Goal: Information Seeking & Learning: Learn about a topic

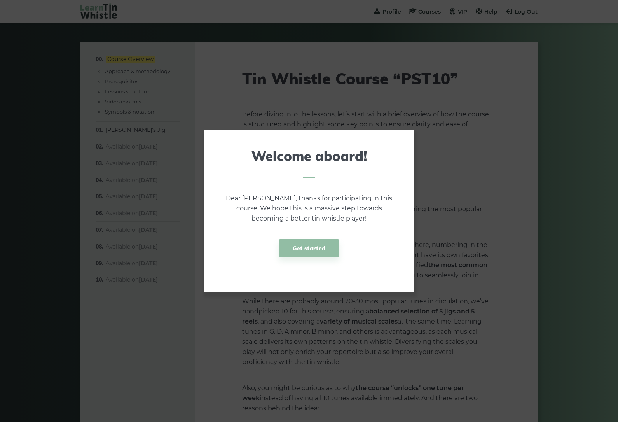
click at [314, 248] on link "Get started" at bounding box center [309, 248] width 61 height 18
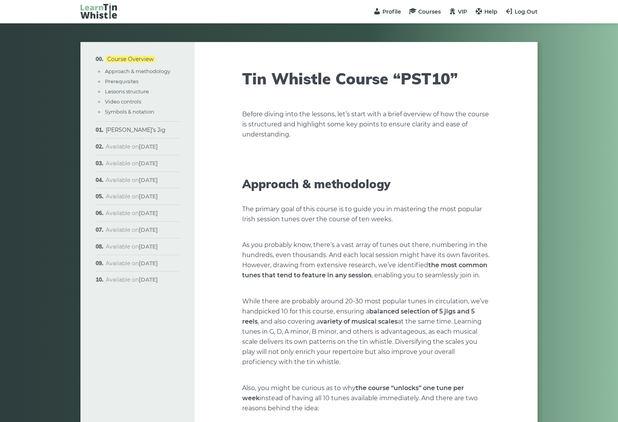
click at [433, 14] on span "Courses" at bounding box center [429, 11] width 23 height 7
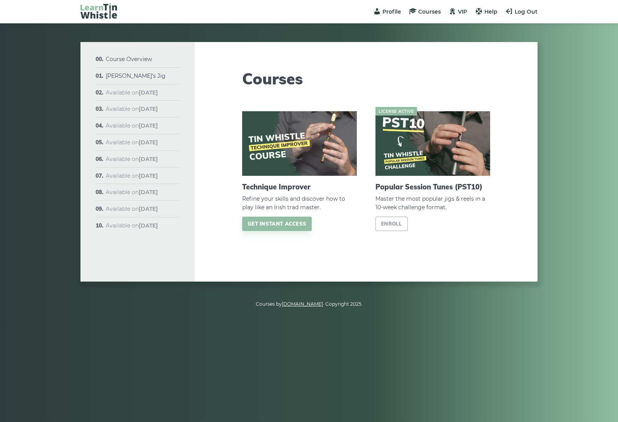
click at [396, 223] on link "Enroll" at bounding box center [391, 223] width 32 height 14
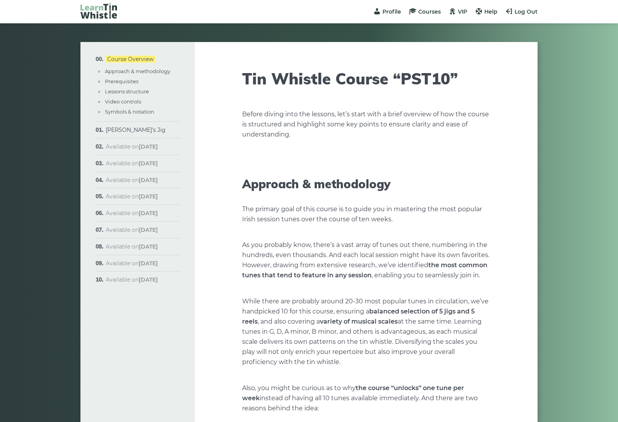
click at [461, 14] on span "VIP" at bounding box center [462, 11] width 9 height 7
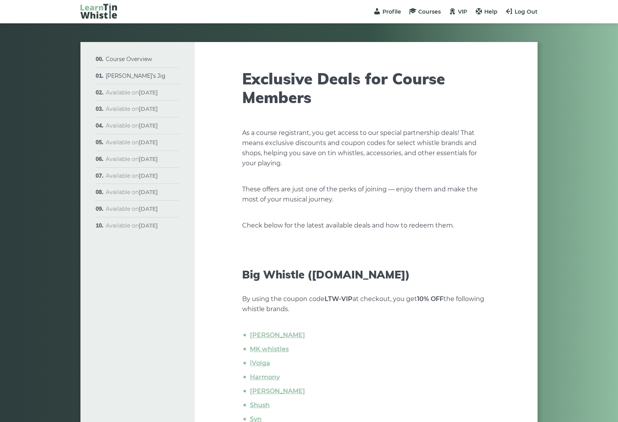
click at [392, 10] on span "Profile" at bounding box center [391, 11] width 19 height 7
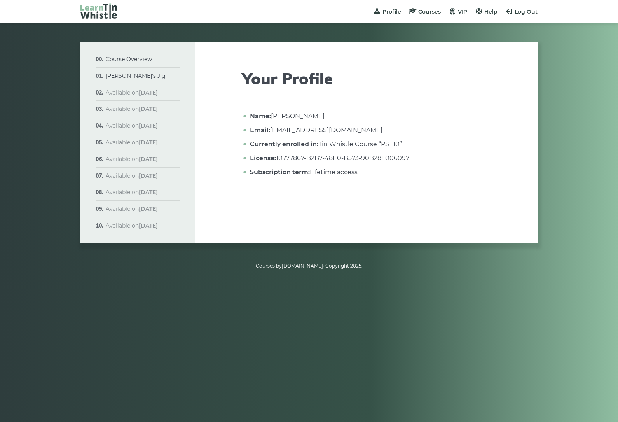
click at [120, 61] on link "Course Overview" at bounding box center [129, 59] width 46 height 7
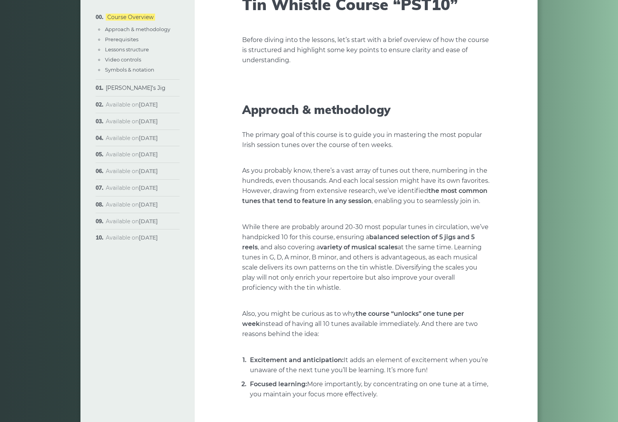
scroll to position [80, 0]
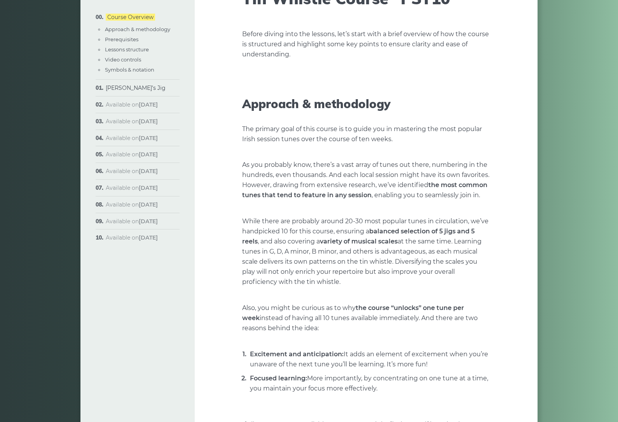
click at [167, 26] on link "Approach & methodology" at bounding box center [137, 29] width 65 height 6
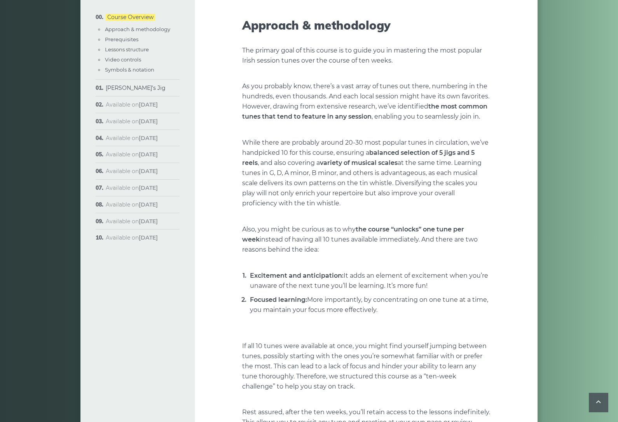
scroll to position [161, 0]
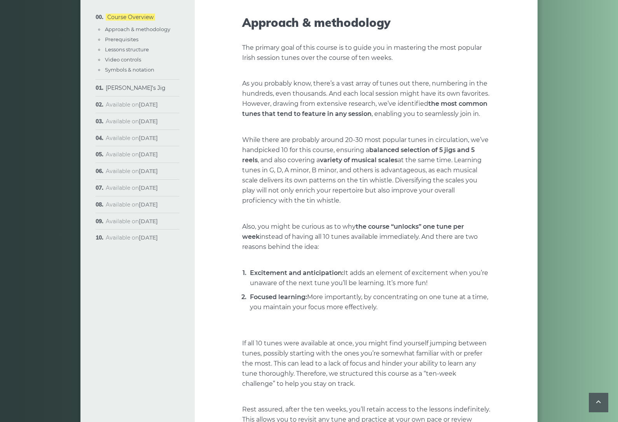
click at [120, 40] on link "Prerequisites" at bounding box center [121, 39] width 33 height 6
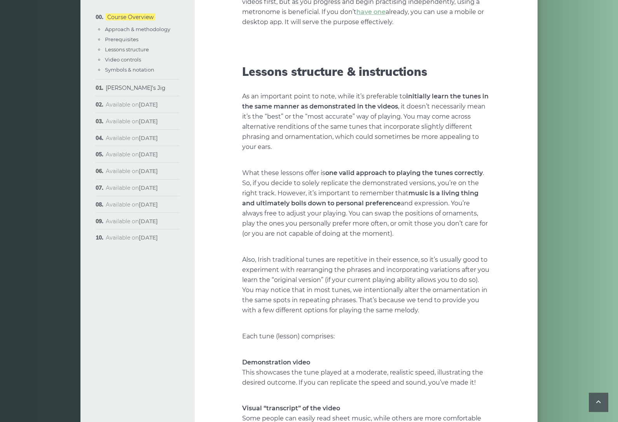
scroll to position [1128, 0]
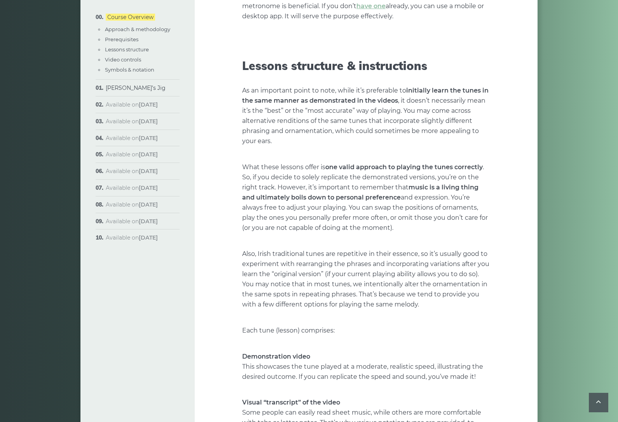
click at [117, 49] on link "Lessons structure" at bounding box center [127, 49] width 44 height 6
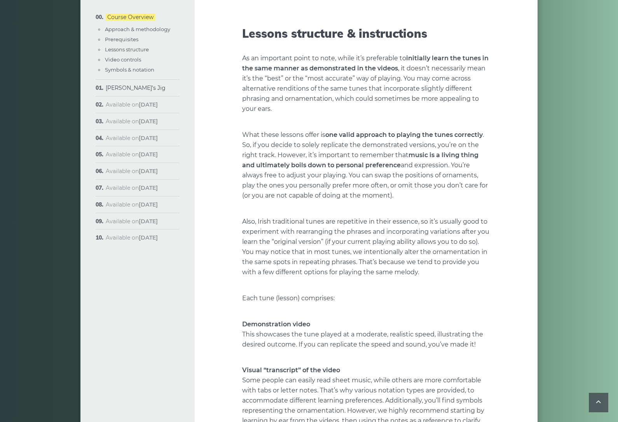
scroll to position [1161, 0]
click at [119, 58] on link "Video controls" at bounding box center [123, 59] width 36 height 6
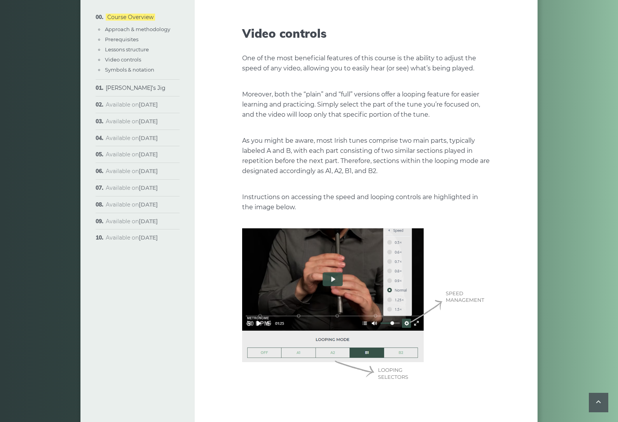
scroll to position [1817, 0]
click at [335, 269] on img at bounding box center [366, 305] width 248 height 155
click at [110, 72] on link "Symbols & notation" at bounding box center [129, 69] width 49 height 6
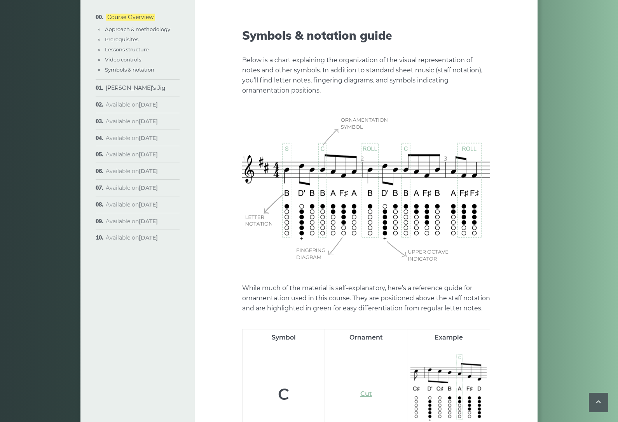
scroll to position [2211, 0]
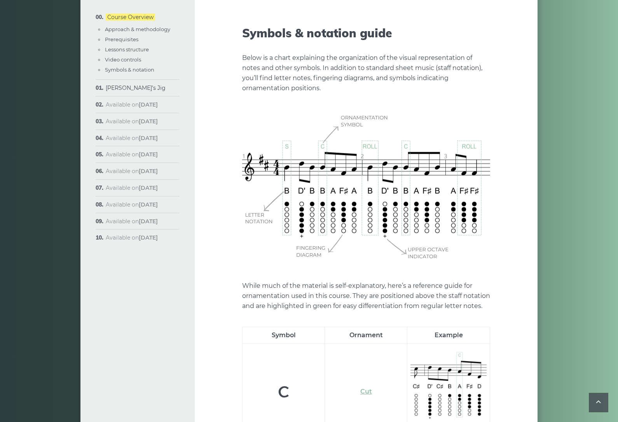
click at [120, 88] on link "[PERSON_NAME]’s Jig" at bounding box center [136, 87] width 60 height 7
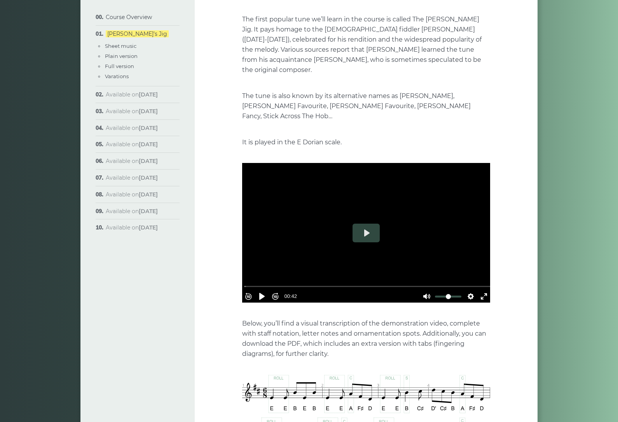
scroll to position [93, 0]
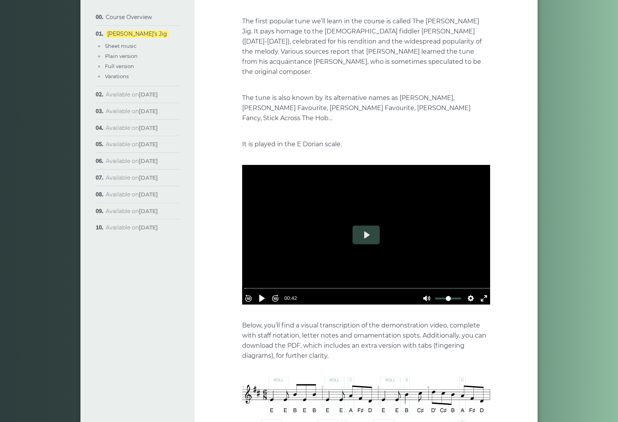
click at [121, 44] on link "Sheet music" at bounding box center [120, 46] width 31 height 6
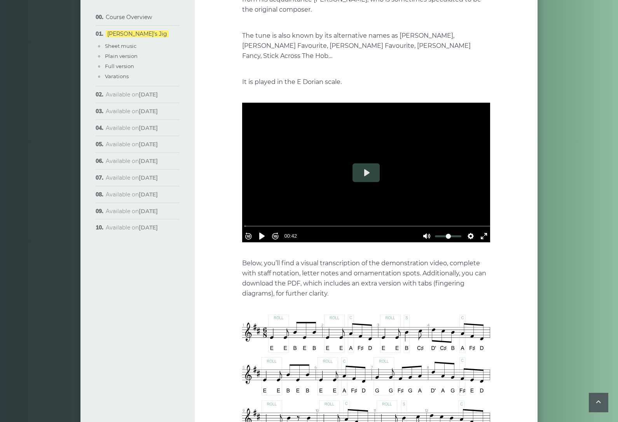
scroll to position [157, 0]
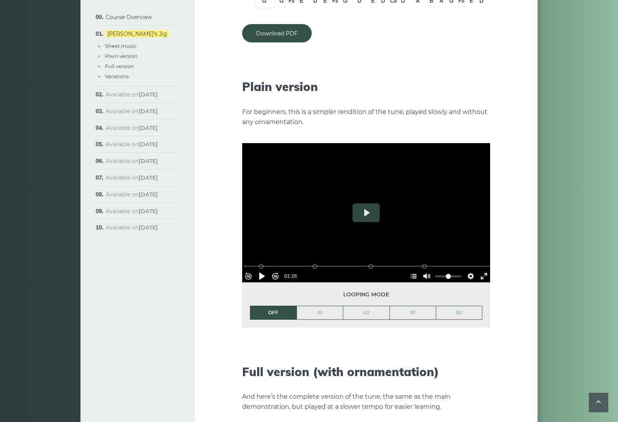
scroll to position [800, 0]
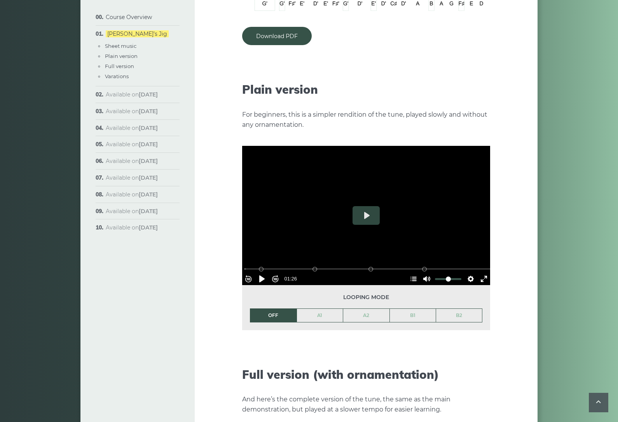
click at [364, 207] on button "Play" at bounding box center [365, 215] width 27 height 19
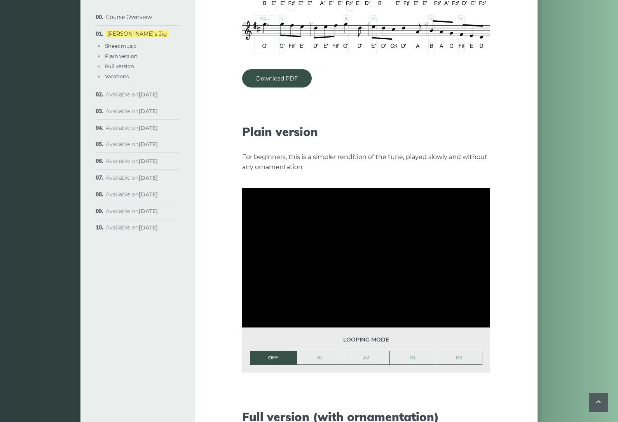
scroll to position [752, 0]
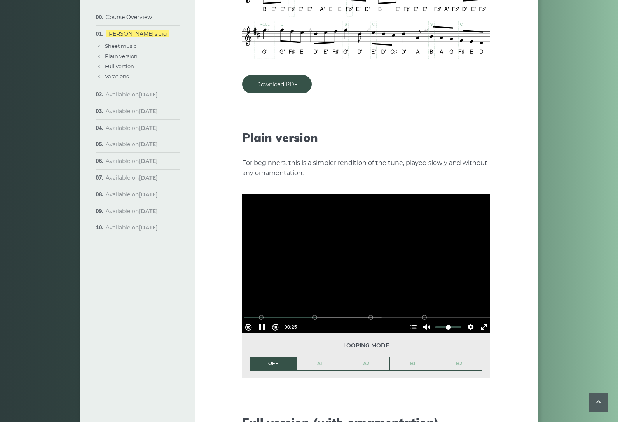
click at [485, 321] on button "Exit fullscreen Enter fullscreen" at bounding box center [484, 327] width 12 height 12
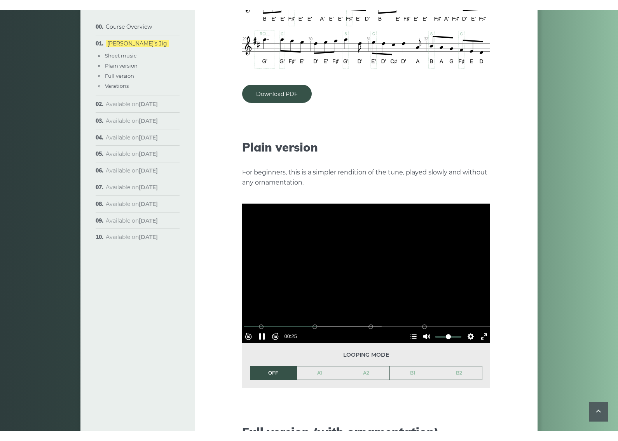
scroll to position [9, 0]
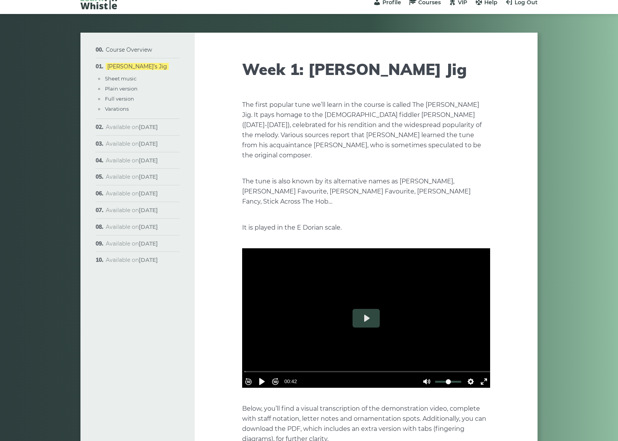
scroll to position [0, 0]
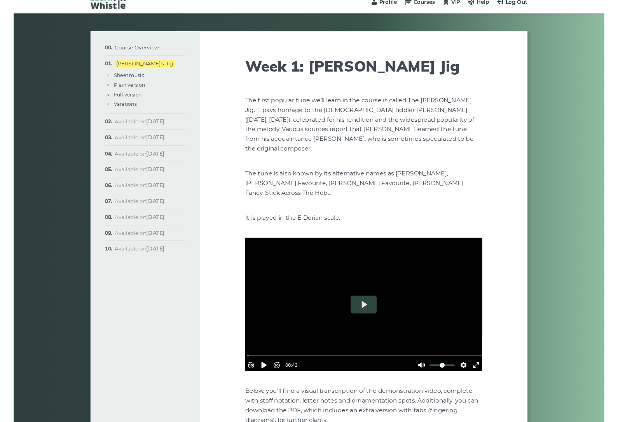
scroll to position [794, 0]
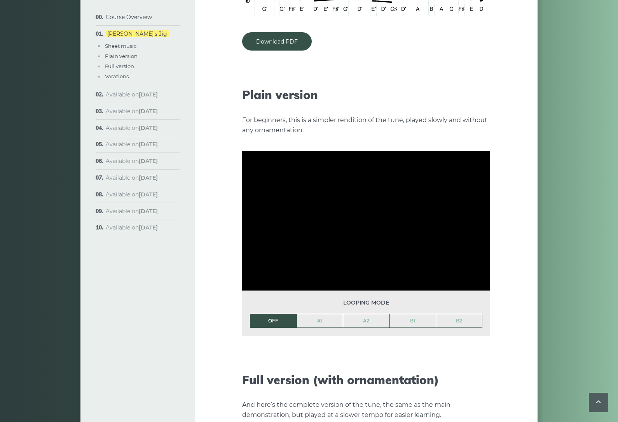
click at [327, 314] on link "A1" at bounding box center [320, 320] width 46 height 13
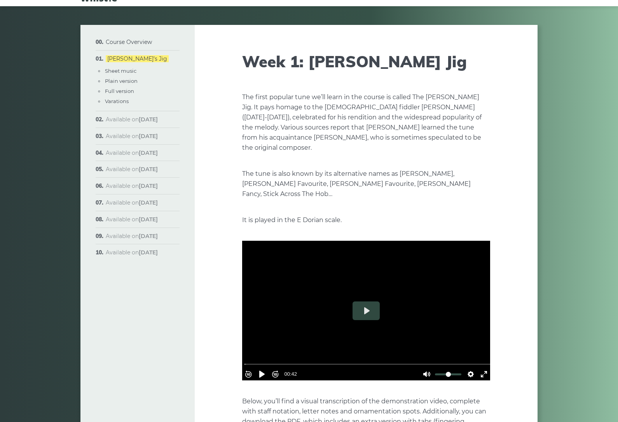
scroll to position [0, 0]
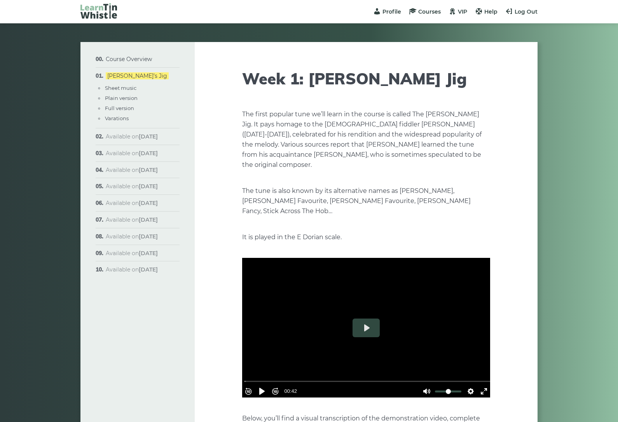
click at [488, 10] on span "Help" at bounding box center [490, 11] width 13 height 7
type input "*****"
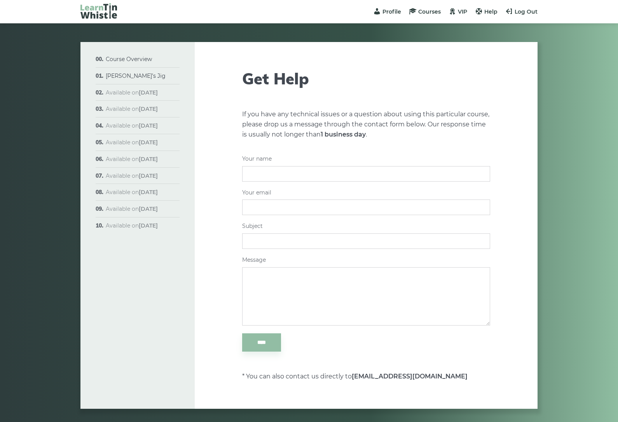
click at [391, 14] on span "Profile" at bounding box center [391, 11] width 19 height 7
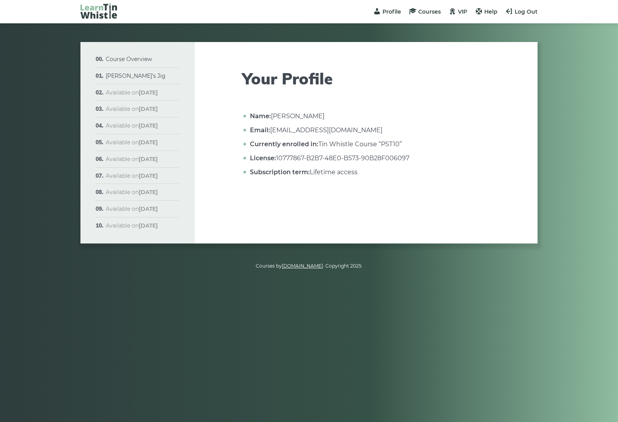
click at [389, 10] on span "Profile" at bounding box center [391, 11] width 19 height 7
click at [431, 13] on span "Courses" at bounding box center [429, 11] width 23 height 7
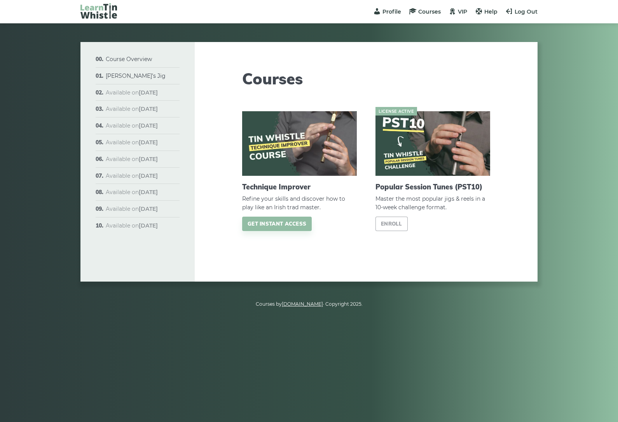
click at [399, 223] on link "Enroll" at bounding box center [391, 223] width 32 height 14
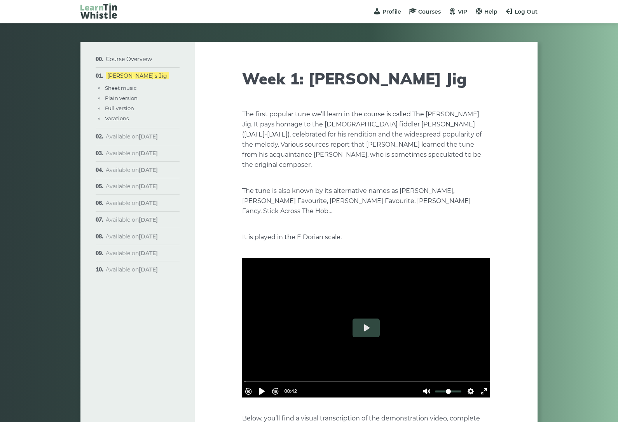
click at [130, 135] on span "Available on [DATE]" at bounding box center [132, 136] width 52 height 7
click at [472, 385] on button "Settings" at bounding box center [470, 391] width 12 height 12
click at [464, 366] on button "Speed Normal" at bounding box center [449, 372] width 54 height 12
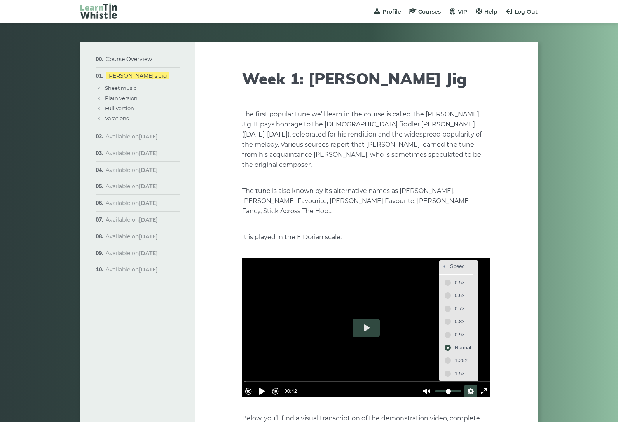
click at [455, 278] on span "0.5×" at bounding box center [463, 282] width 16 height 9
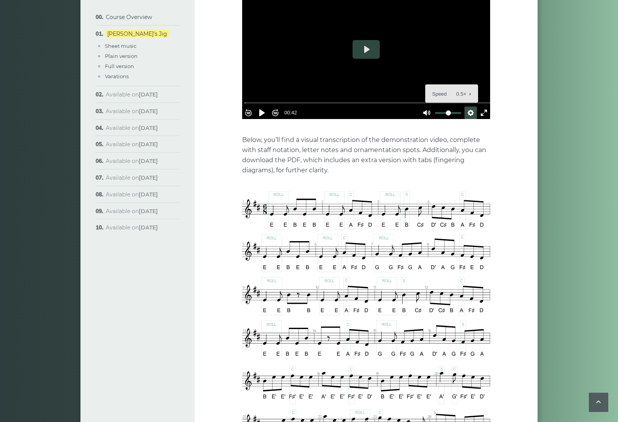
scroll to position [280, 0]
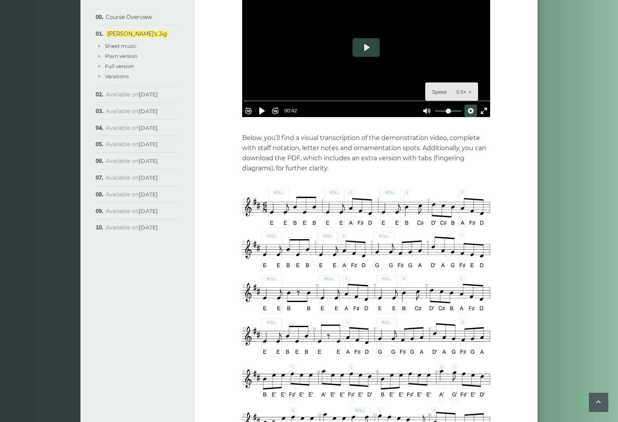
click at [279, 190] on img at bounding box center [366, 360] width 248 height 341
click at [283, 189] on img at bounding box center [366, 359] width 248 height 341
click at [281, 189] on img at bounding box center [366, 359] width 248 height 341
click at [331, 189] on img at bounding box center [366, 359] width 248 height 341
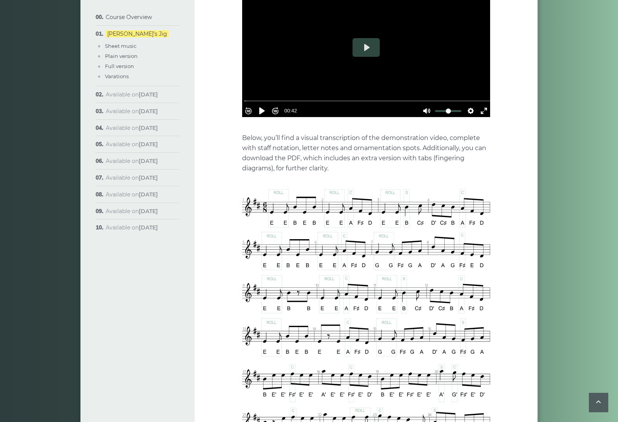
click at [349, 189] on img at bounding box center [366, 359] width 248 height 341
click at [302, 203] on img at bounding box center [366, 359] width 248 height 341
click at [285, 205] on img at bounding box center [366, 359] width 248 height 341
click at [275, 230] on img at bounding box center [366, 359] width 248 height 341
click at [281, 209] on img at bounding box center [366, 359] width 248 height 341
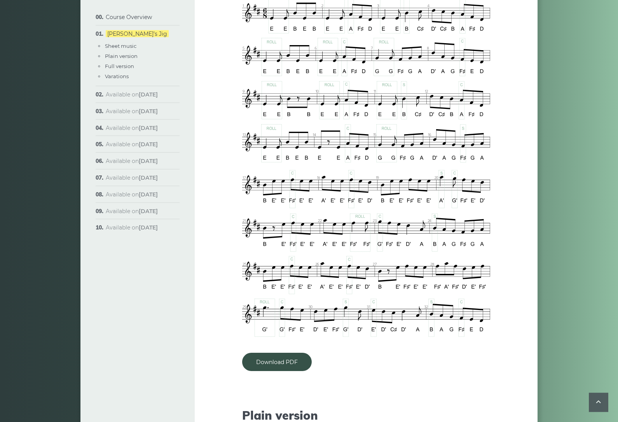
scroll to position [474, 0]
click at [281, 352] on link "Download PDF" at bounding box center [277, 361] width 70 height 18
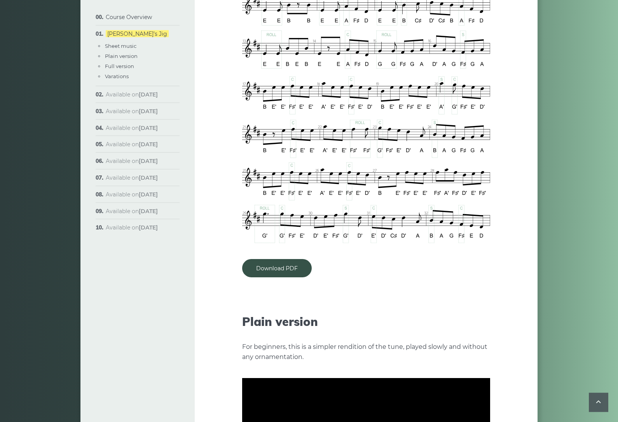
scroll to position [568, 0]
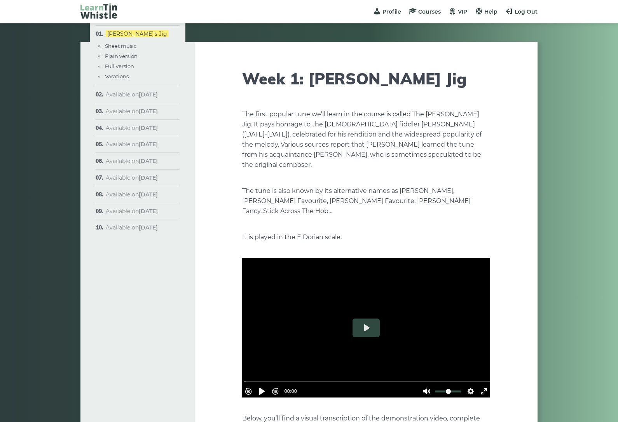
scroll to position [593, 0]
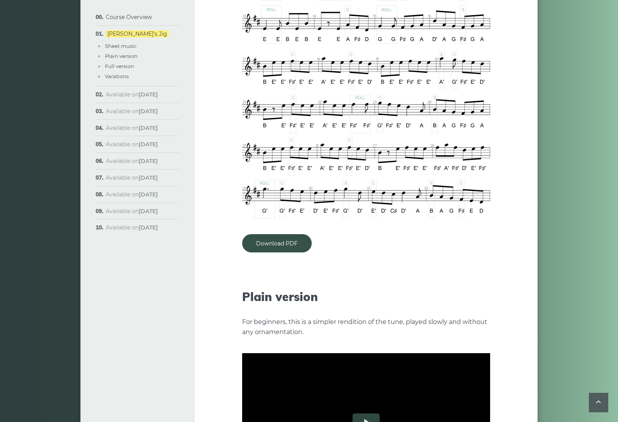
click at [294, 234] on link "Download PDF" at bounding box center [277, 243] width 70 height 18
click at [295, 234] on link "Download PDF" at bounding box center [277, 243] width 70 height 18
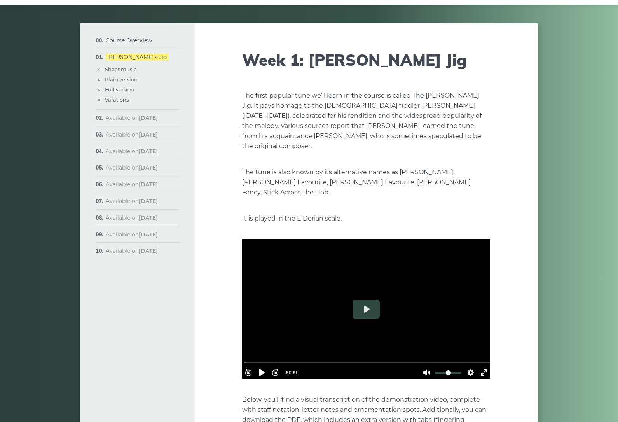
scroll to position [0, 0]
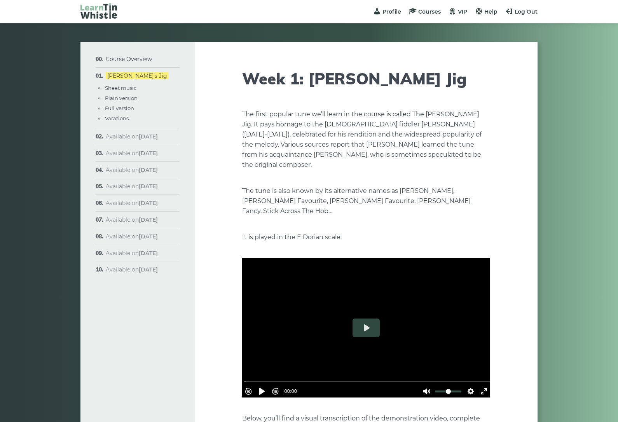
click at [490, 14] on span "Help" at bounding box center [490, 11] width 13 height 7
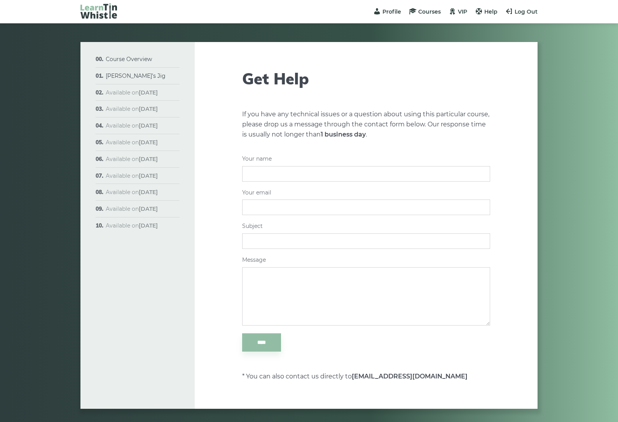
click at [463, 14] on span "VIP" at bounding box center [462, 11] width 9 height 7
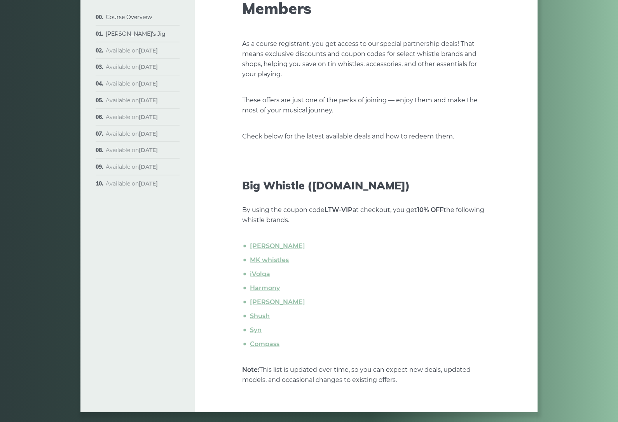
scroll to position [89, 0]
click at [278, 246] on link "[PERSON_NAME]" at bounding box center [277, 245] width 55 height 7
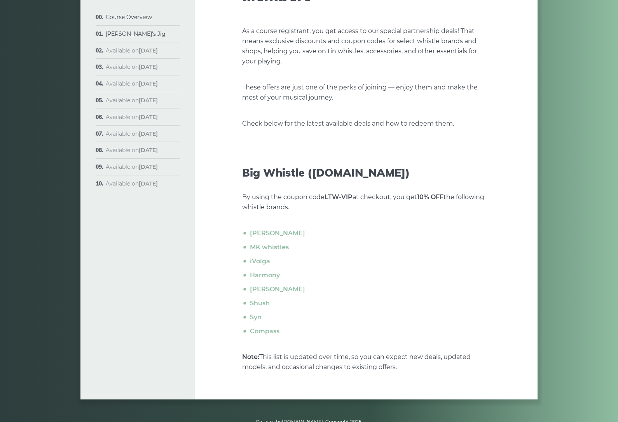
click at [273, 330] on link "Compass" at bounding box center [265, 330] width 30 height 7
click at [269, 260] on link "iVolga" at bounding box center [260, 260] width 20 height 7
click at [261, 315] on link "Syn" at bounding box center [256, 316] width 12 height 7
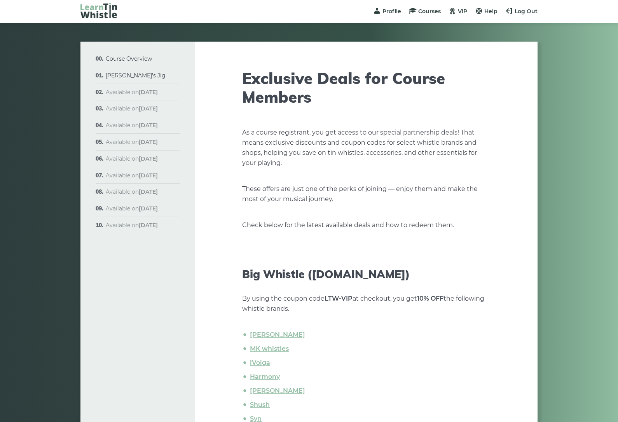
scroll to position [0, 0]
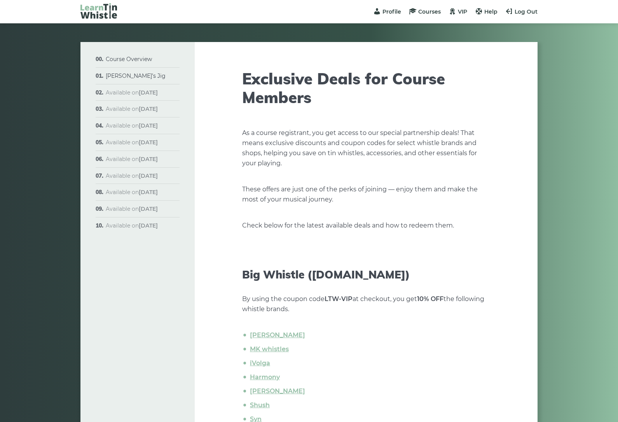
click at [392, 11] on span "Profile" at bounding box center [391, 11] width 19 height 7
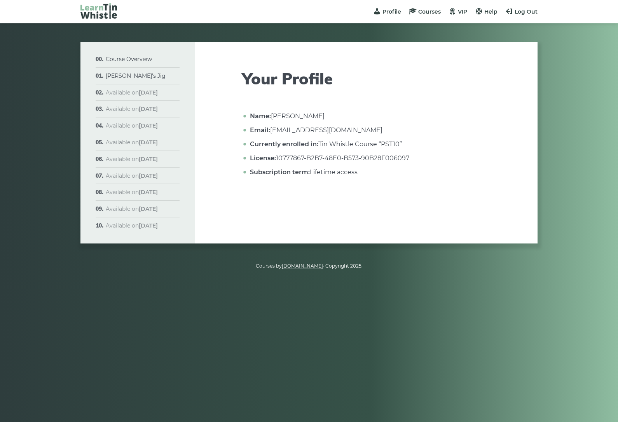
click at [428, 14] on span "Courses" at bounding box center [429, 11] width 23 height 7
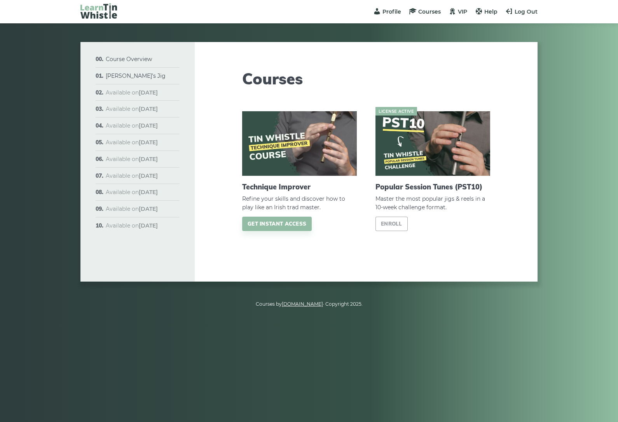
click at [450, 142] on img at bounding box center [432, 143] width 115 height 65
click at [438, 14] on span "Courses" at bounding box center [429, 11] width 23 height 7
click at [396, 224] on link "Enroll" at bounding box center [391, 223] width 32 height 14
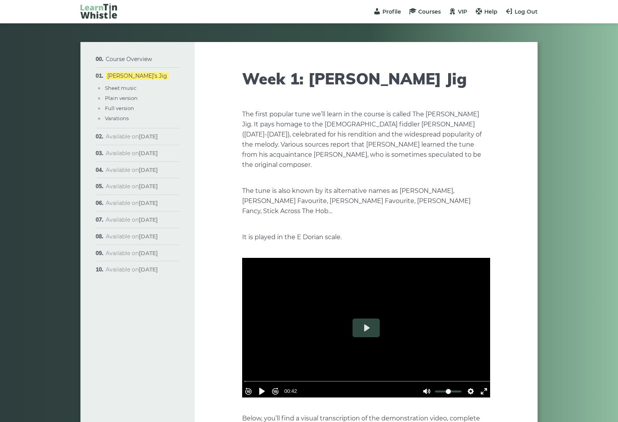
click at [480, 385] on button "Exit fullscreen Enter fullscreen" at bounding box center [484, 391] width 12 height 12
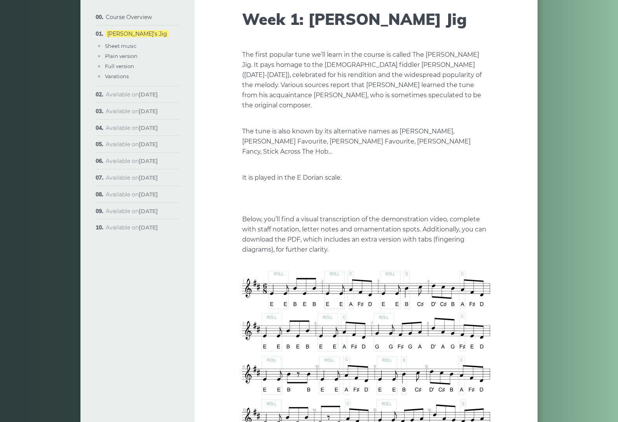
scroll to position [61, 0]
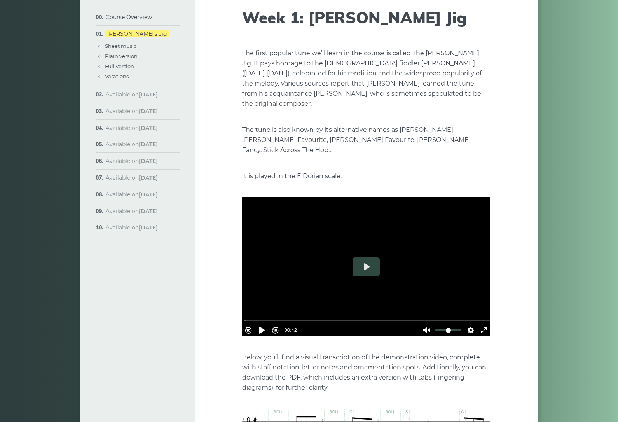
click at [148, 19] on link "Course Overview" at bounding box center [129, 17] width 46 height 7
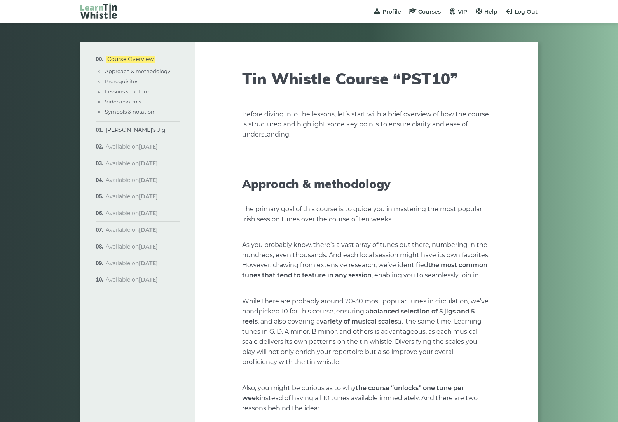
click at [149, 113] on link "Symbols & notation" at bounding box center [129, 111] width 49 height 6
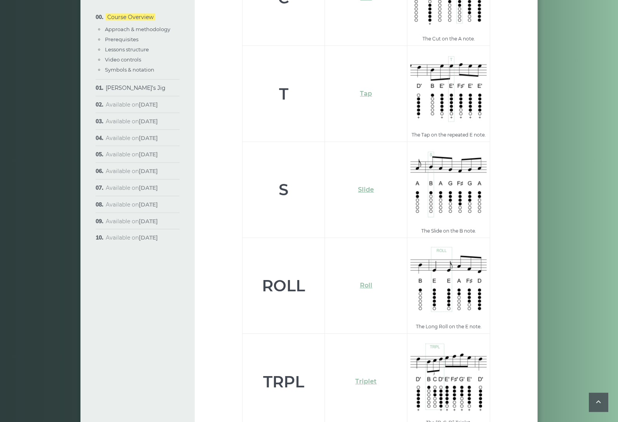
scroll to position [2605, 0]
click at [369, 185] on link "Slide" at bounding box center [366, 188] width 16 height 7
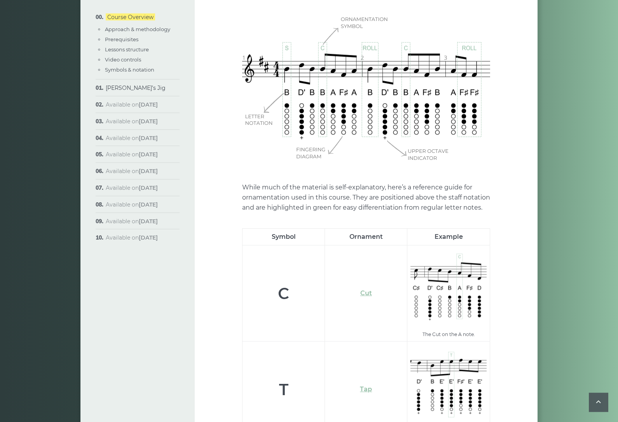
scroll to position [2306, 0]
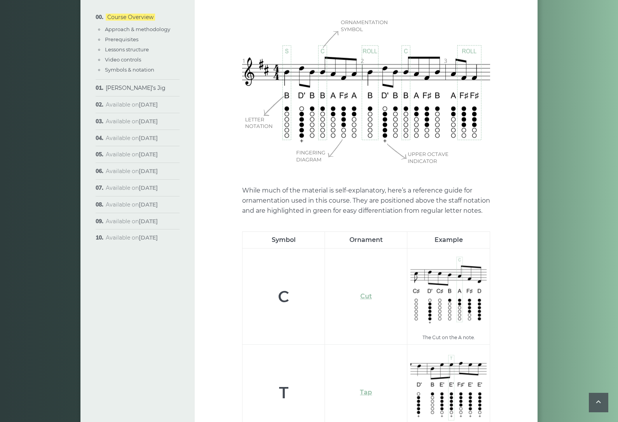
click at [372, 292] on link "Cut" at bounding box center [366, 295] width 12 height 7
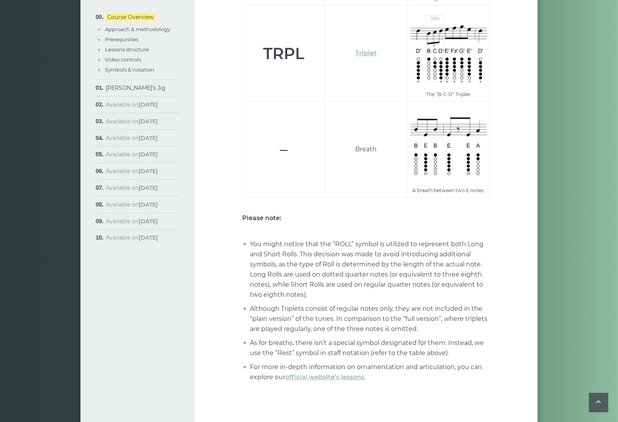
scroll to position [2956, 0]
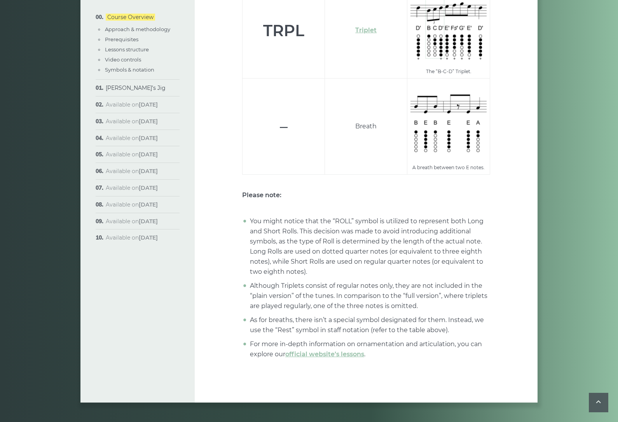
click at [341, 350] on link "official website’s lessons" at bounding box center [324, 353] width 79 height 7
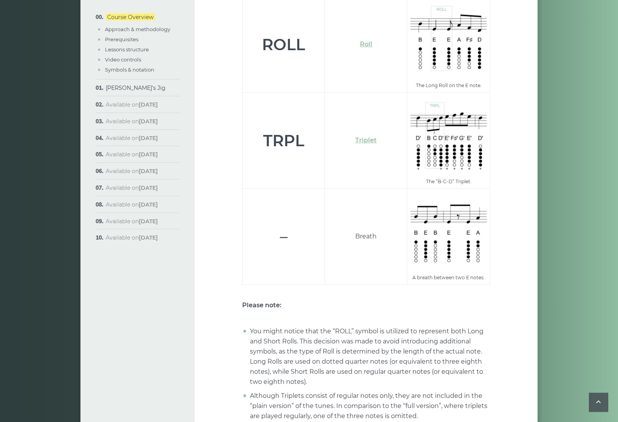
scroll to position [2843, 0]
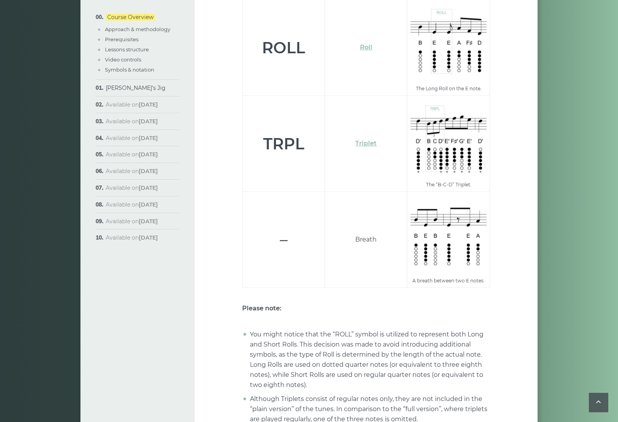
click at [122, 89] on link "[PERSON_NAME]’s Jig" at bounding box center [136, 87] width 60 height 7
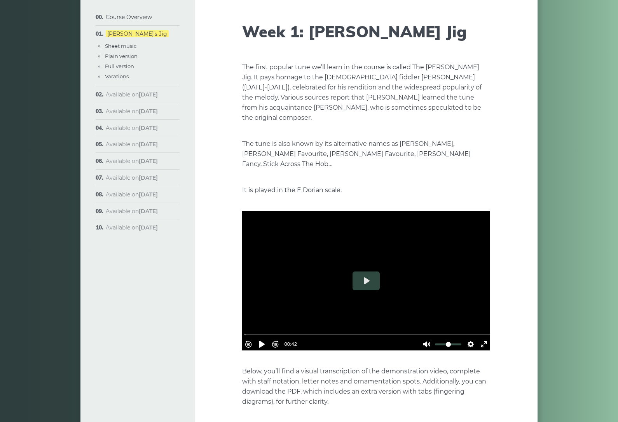
scroll to position [50, 0]
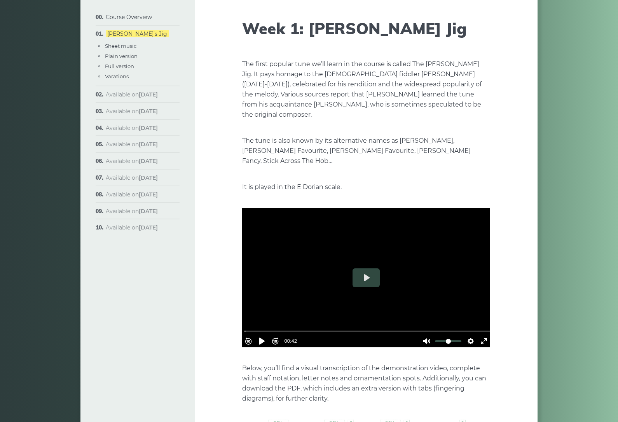
click at [467, 335] on button "Settings" at bounding box center [470, 341] width 12 height 12
click at [468, 316] on button "Speed Normal" at bounding box center [449, 322] width 54 height 12
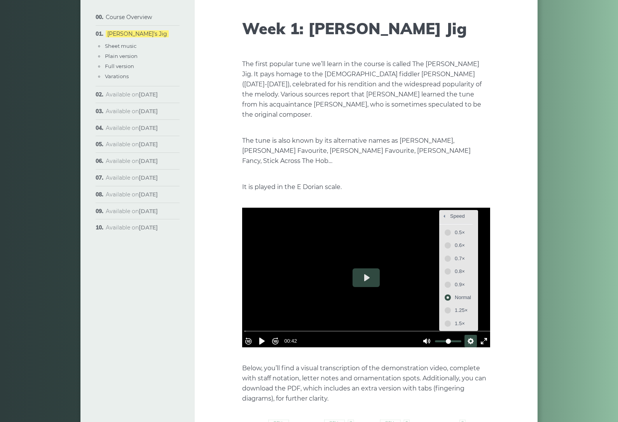
click at [463, 228] on span "0.5×" at bounding box center [463, 232] width 16 height 9
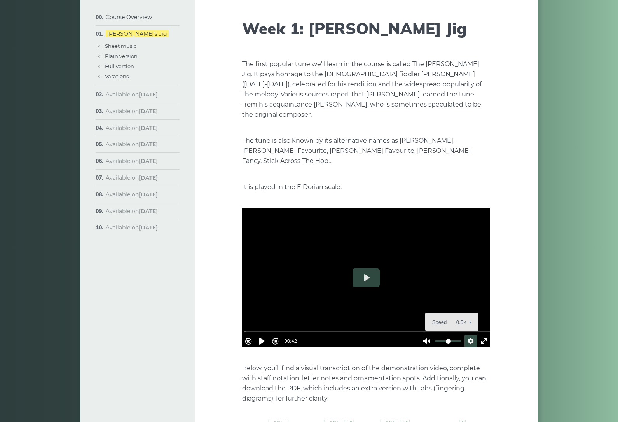
click at [485, 335] on button "Exit fullscreen Enter fullscreen" at bounding box center [484, 341] width 12 height 12
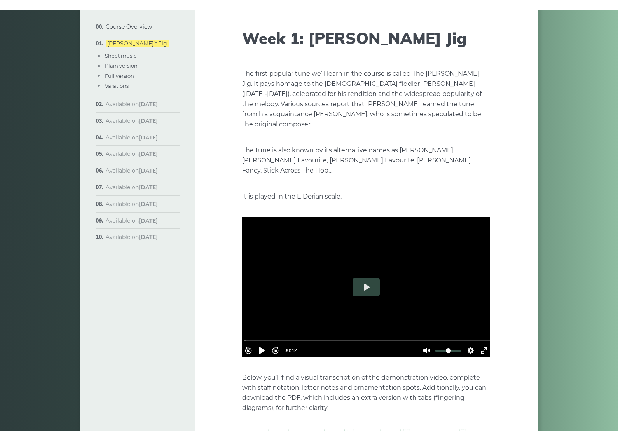
scroll to position [9, 0]
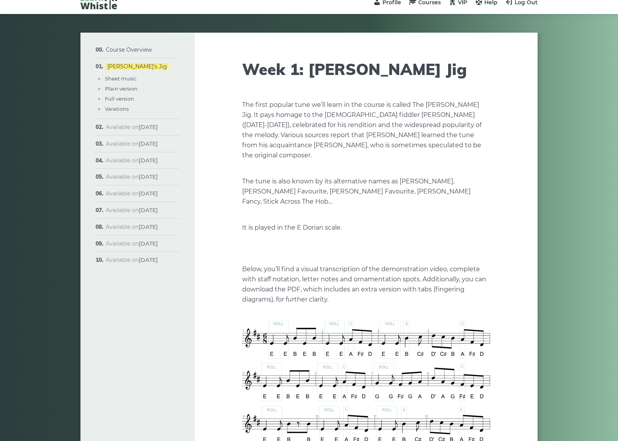
click at [477, 318] on button "Settings" at bounding box center [470, 312] width 12 height 12
click at [466, 307] on div at bounding box center [366, 249] width 248 height 140
click at [490, 318] on button "Exit fullscreen Enter fullscreen" at bounding box center [484, 312] width 12 height 12
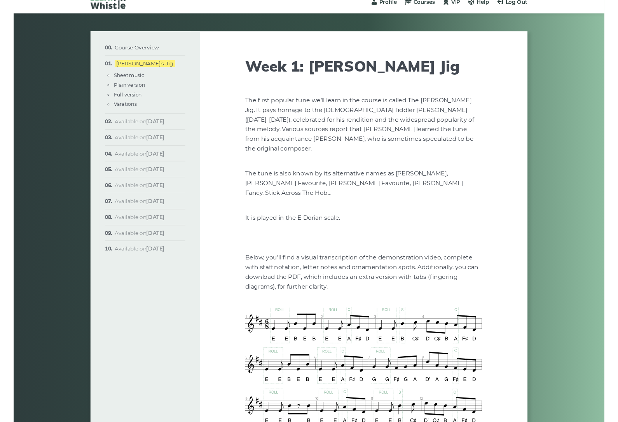
scroll to position [50, 0]
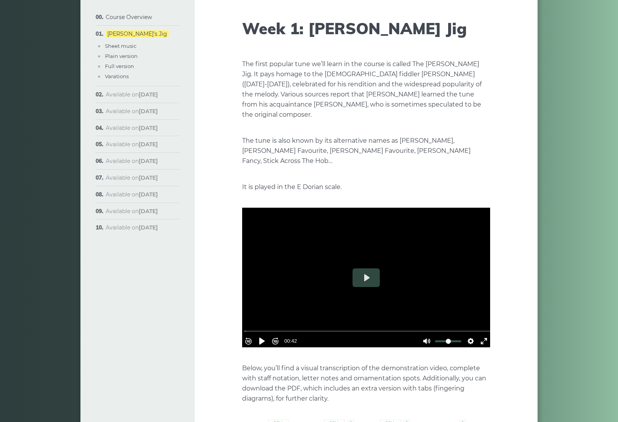
click at [370, 268] on button "Play" at bounding box center [365, 277] width 27 height 19
click at [268, 335] on button "Pause Play" at bounding box center [262, 341] width 12 height 12
type input "****"
click at [469, 335] on button "Settings" at bounding box center [470, 341] width 12 height 12
click at [486, 335] on button "Exit fullscreen Enter fullscreen" at bounding box center [484, 341] width 12 height 12
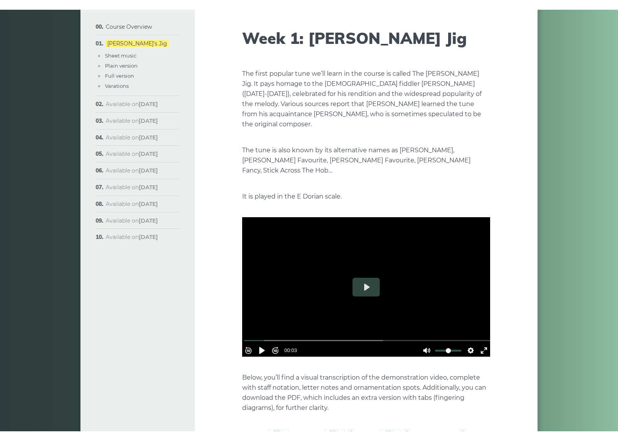
scroll to position [9, 0]
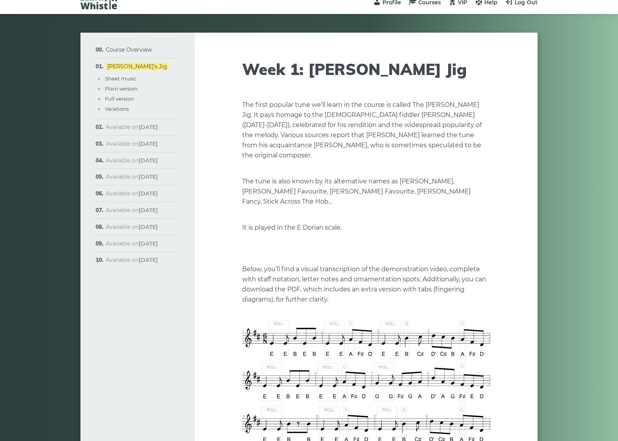
click at [490, 236] on div at bounding box center [366, 249] width 248 height 140
click at [477, 296] on div at bounding box center [366, 249] width 248 height 140
click at [477, 318] on button "Settings" at bounding box center [470, 312] width 12 height 12
click at [242, 318] on div at bounding box center [366, 249] width 248 height 140
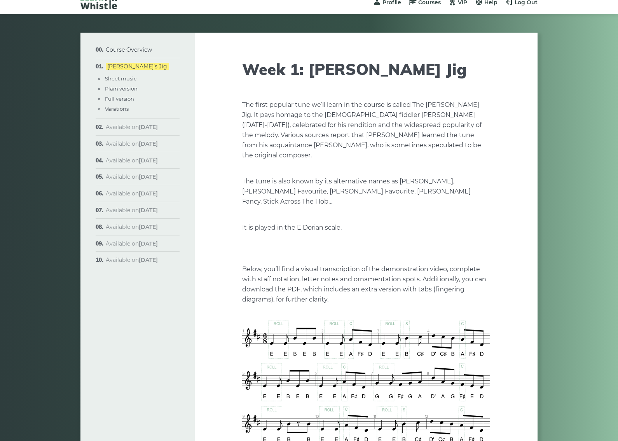
click at [242, 318] on div at bounding box center [366, 249] width 248 height 140
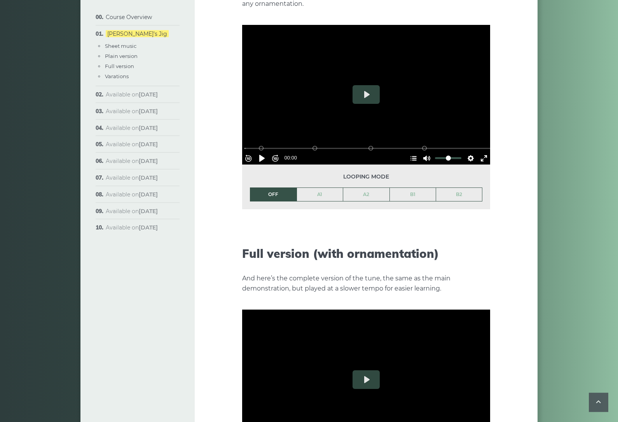
scroll to position [781, 0]
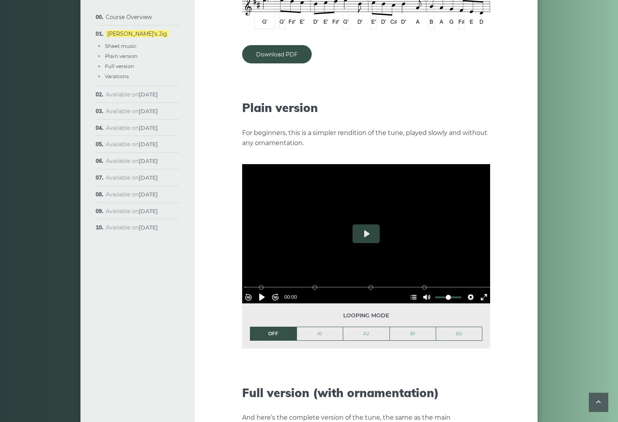
click at [329, 327] on link "A1" at bounding box center [320, 333] width 46 height 13
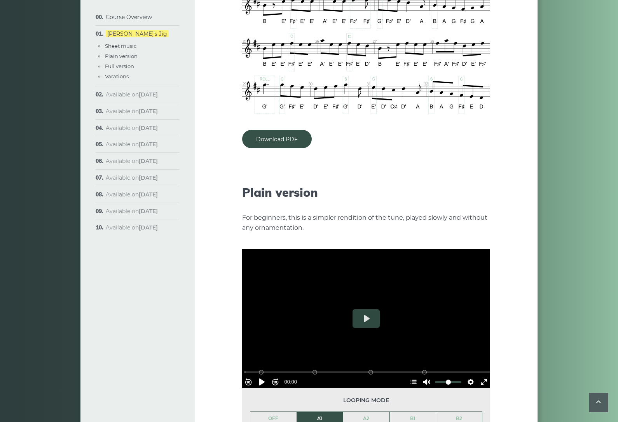
scroll to position [709, 0]
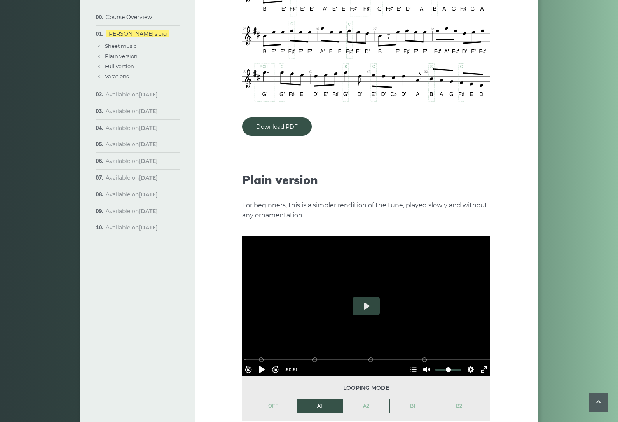
click at [468, 363] on button "Settings" at bounding box center [470, 369] width 12 height 12
click at [471, 344] on button "Speed Normal" at bounding box center [449, 350] width 54 height 12
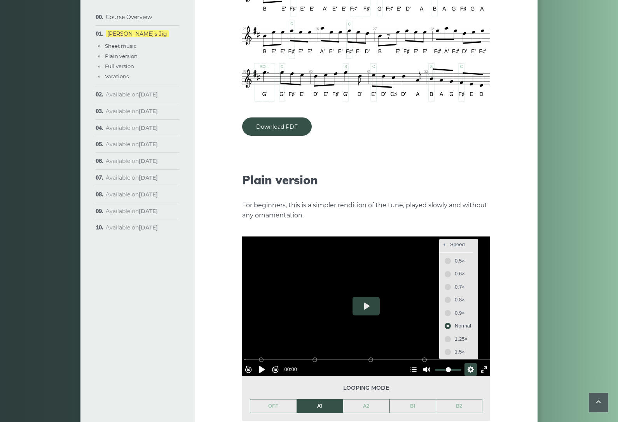
click at [460, 256] on span "0.5×" at bounding box center [463, 260] width 16 height 9
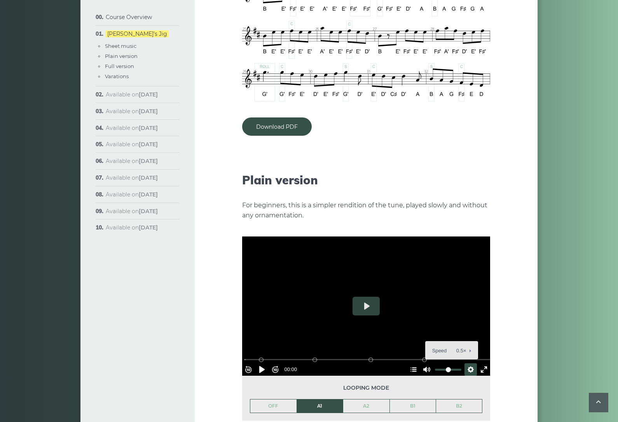
click at [268, 363] on button "Pause Play" at bounding box center [262, 369] width 12 height 12
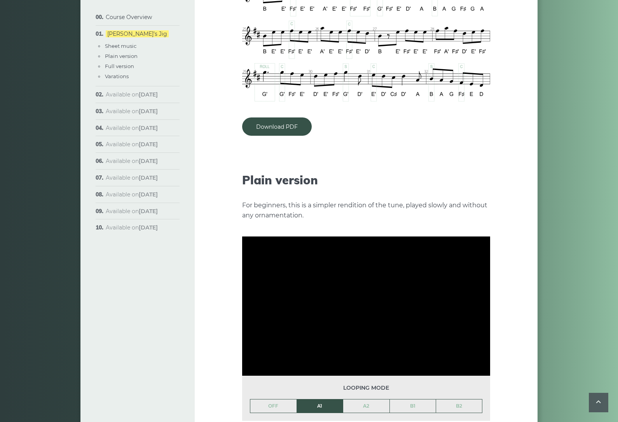
click at [327, 399] on li "A1" at bounding box center [320, 406] width 47 height 14
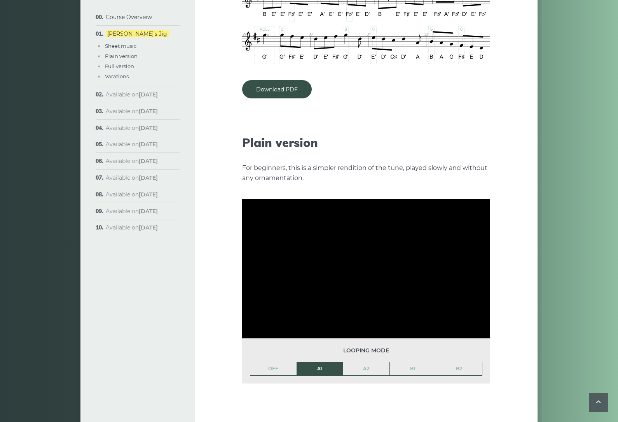
scroll to position [746, 0]
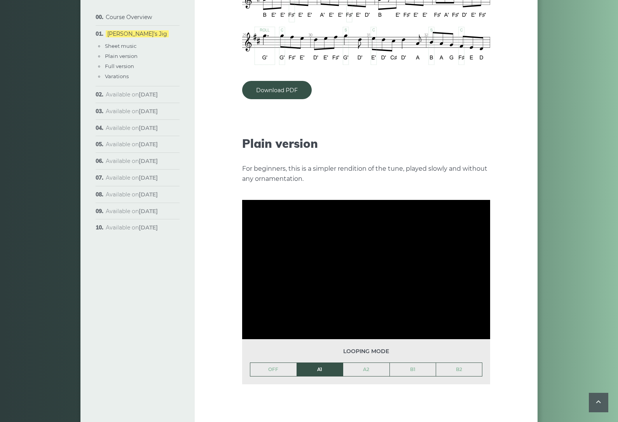
click at [324, 362] on li "A1" at bounding box center [320, 369] width 47 height 14
click at [327, 362] on li "A1" at bounding box center [320, 369] width 47 height 14
click at [378, 347] on span "Looping mode" at bounding box center [366, 351] width 232 height 9
click at [279, 363] on link "OFF" at bounding box center [273, 369] width 46 height 13
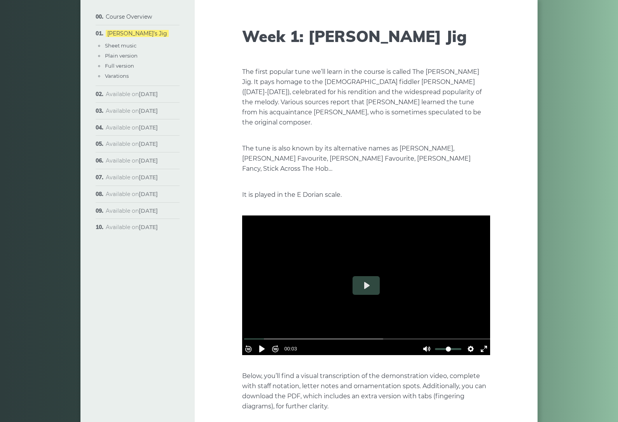
scroll to position [0, 0]
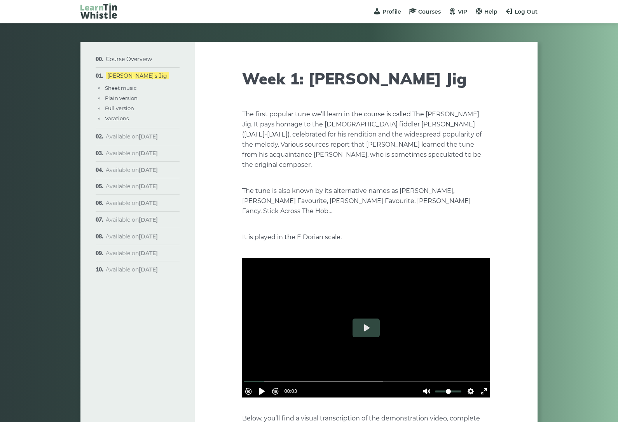
click at [143, 60] on link "Course Overview" at bounding box center [129, 59] width 46 height 7
type input "*****"
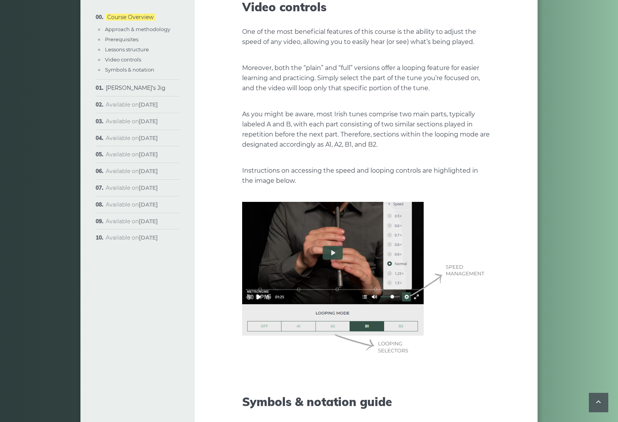
scroll to position [1844, 0]
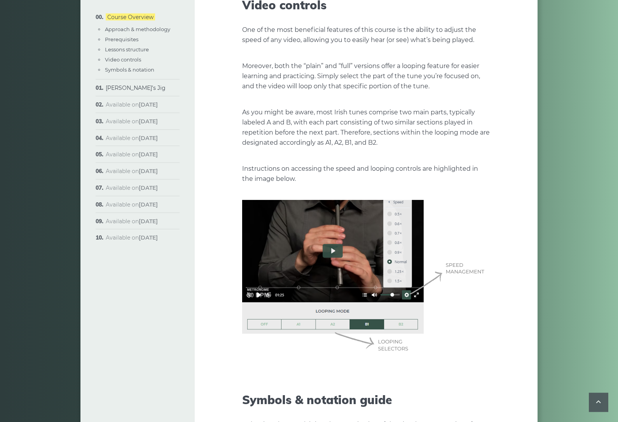
click at [303, 314] on img at bounding box center [366, 277] width 248 height 155
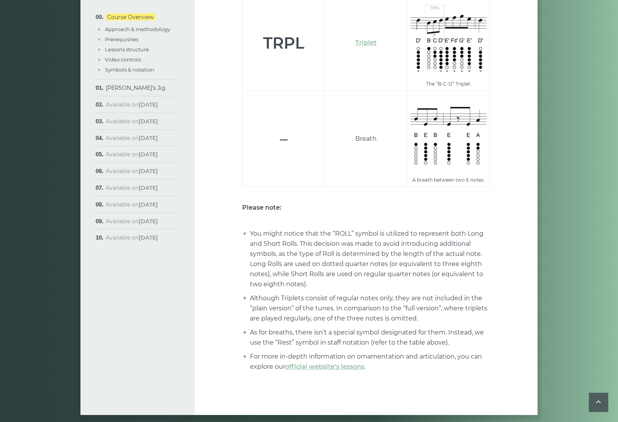
scroll to position [2956, 0]
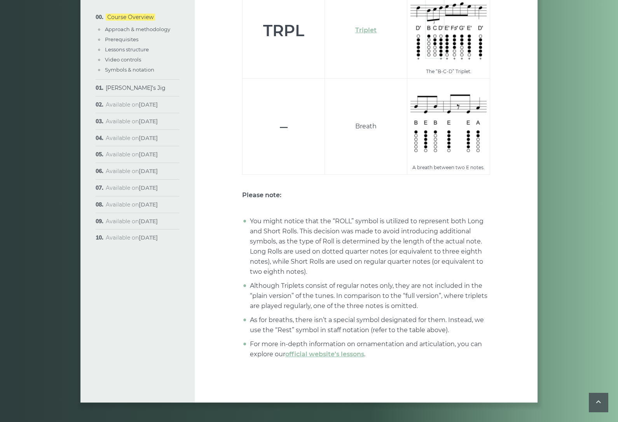
click at [135, 86] on link "[PERSON_NAME]’s Jig" at bounding box center [136, 87] width 60 height 7
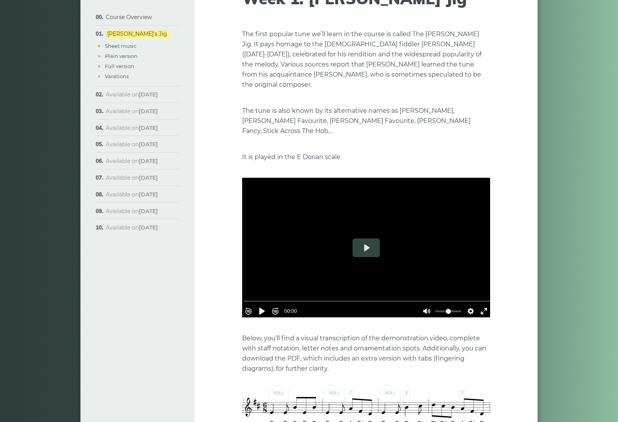
scroll to position [80, 0]
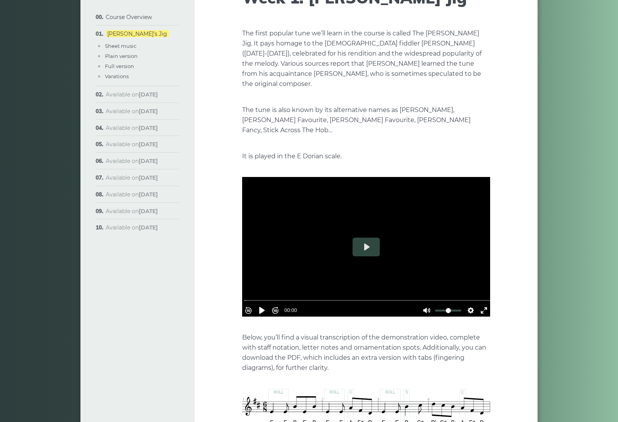
click at [470, 304] on button "Settings" at bounding box center [470, 310] width 12 height 12
click at [468, 285] on button "Speed Normal" at bounding box center [449, 291] width 54 height 12
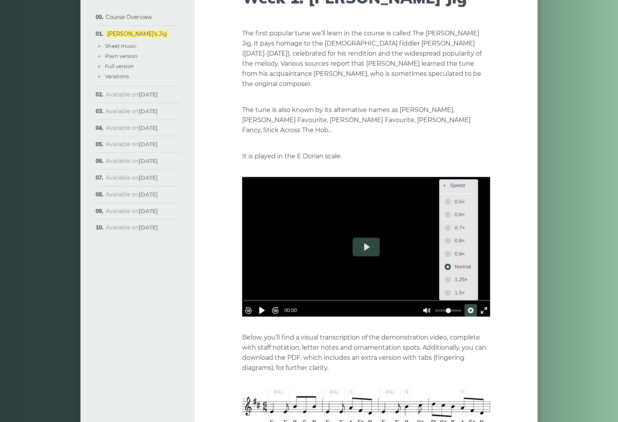
click at [455, 197] on span "0.5×" at bounding box center [463, 201] width 16 height 9
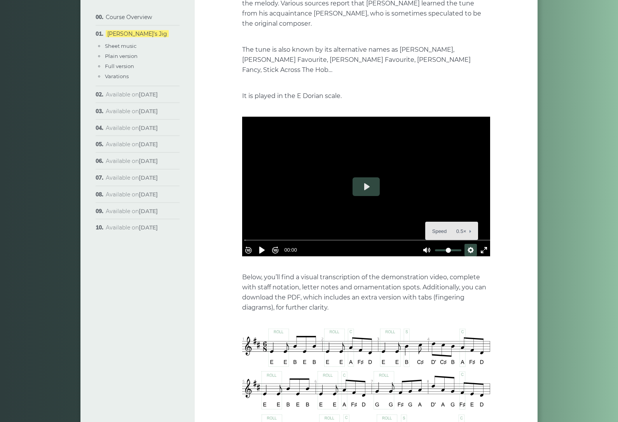
scroll to position [139, 0]
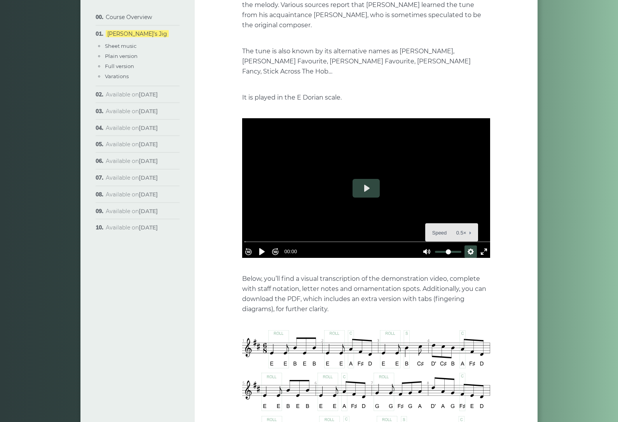
click at [298, 189] on div at bounding box center [366, 189] width 248 height 140
type input "***"
click at [485, 245] on button "Exit fullscreen Enter fullscreen" at bounding box center [484, 251] width 12 height 12
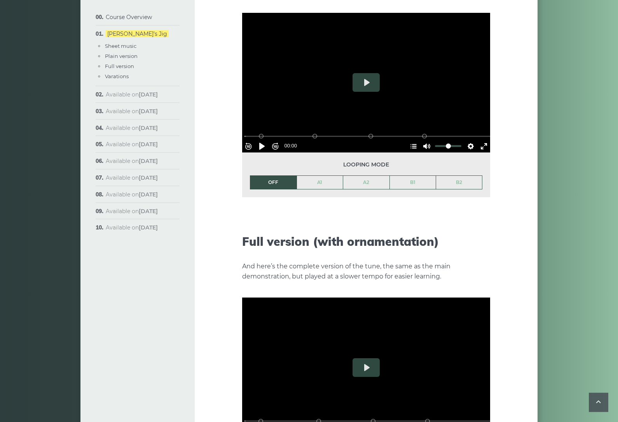
scroll to position [795, 0]
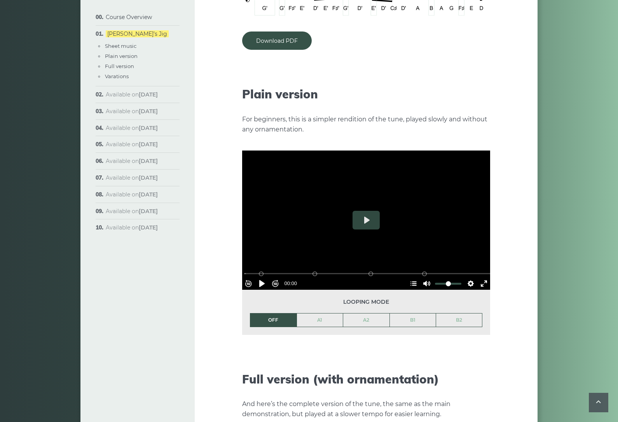
click at [324, 313] on link "A1" at bounding box center [320, 319] width 46 height 13
click at [268, 277] on button "Pause Play" at bounding box center [262, 283] width 12 height 12
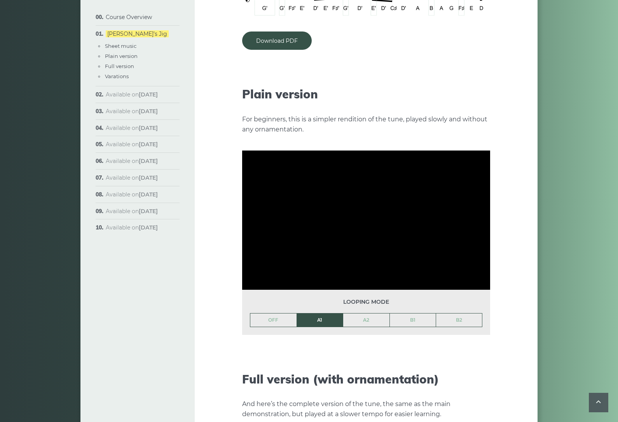
click at [372, 313] on link "A2" at bounding box center [366, 319] width 46 height 13
click at [315, 313] on link "A1" at bounding box center [320, 319] width 46 height 13
type input "*****"
click at [320, 313] on li "A1" at bounding box center [320, 320] width 47 height 14
click at [268, 277] on button "Pause Play" at bounding box center [262, 283] width 12 height 12
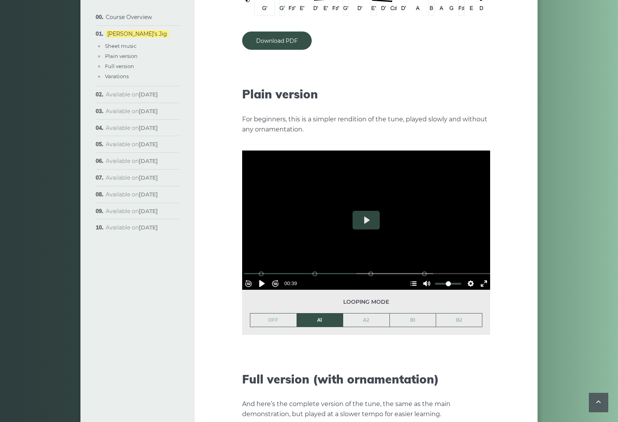
click at [327, 313] on li "A1" at bounding box center [320, 320] width 47 height 14
click at [265, 277] on button "Pause Play" at bounding box center [262, 283] width 12 height 12
click at [381, 221] on div at bounding box center [366, 220] width 248 height 140
click at [483, 277] on button "Exit fullscreen Enter fullscreen" at bounding box center [484, 283] width 12 height 12
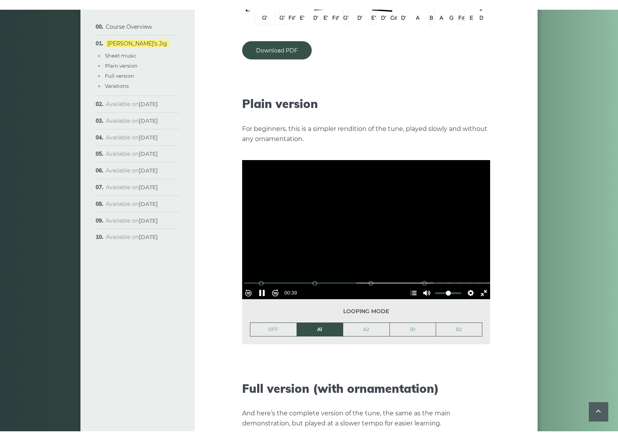
scroll to position [9, 0]
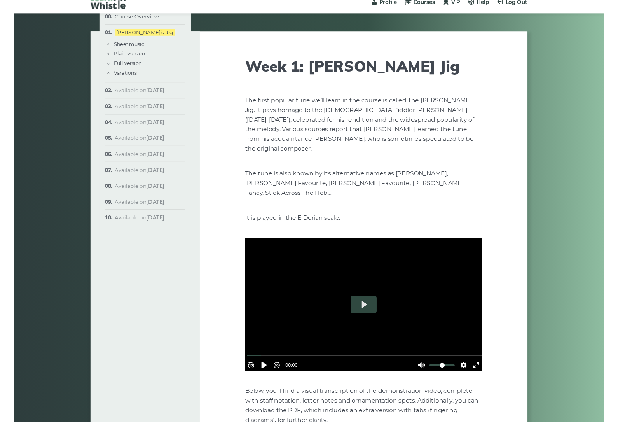
scroll to position [794, 0]
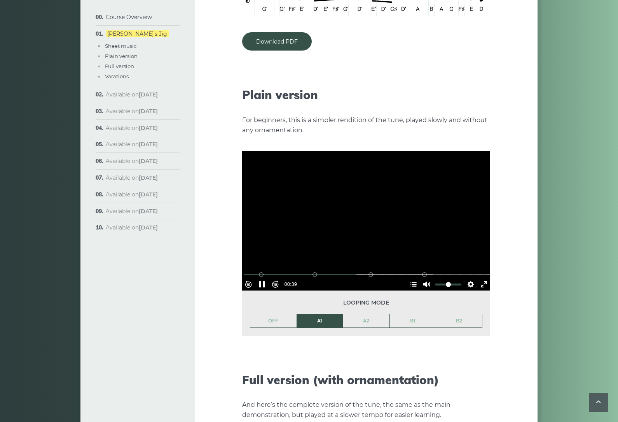
click at [275, 314] on link "OFF" at bounding box center [273, 320] width 46 height 13
click at [268, 278] on button "Pause Play" at bounding box center [262, 284] width 12 height 12
click at [299, 280] on div "00:39" at bounding box center [291, 284] width 17 height 9
click at [301, 280] on div "-00:46" at bounding box center [292, 284] width 18 height 9
click at [299, 280] on div "00:39" at bounding box center [291, 284] width 17 height 9
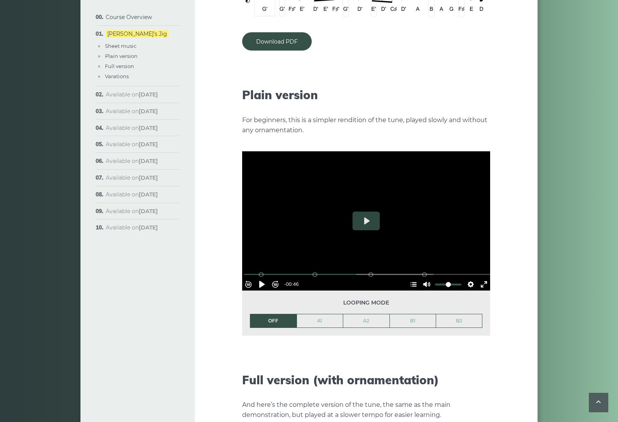
click at [265, 278] on button "Pause Play" at bounding box center [262, 284] width 12 height 12
click at [484, 278] on button "Exit fullscreen Enter fullscreen" at bounding box center [484, 284] width 12 height 12
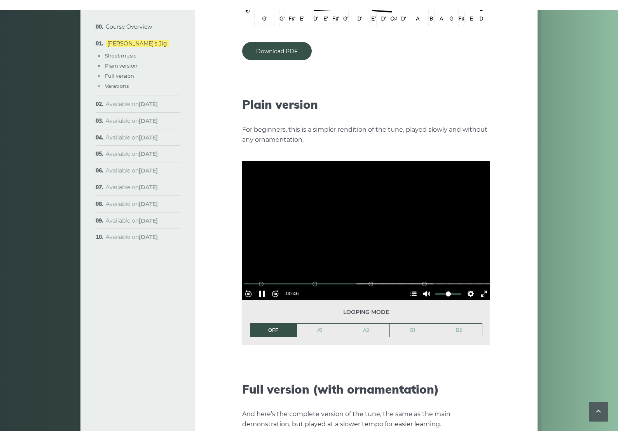
scroll to position [9, 0]
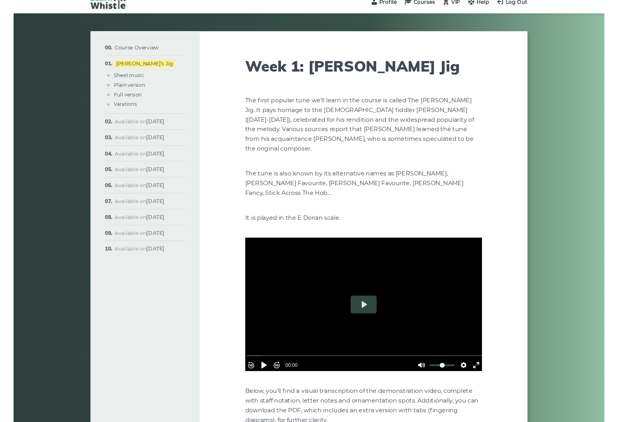
scroll to position [794, 0]
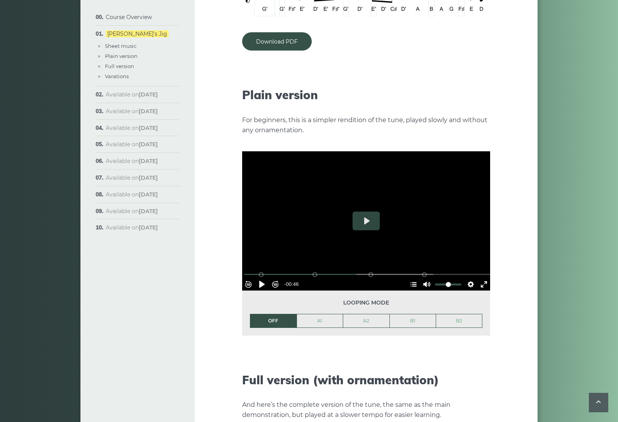
click at [112, 47] on link "Sheet music" at bounding box center [120, 46] width 31 height 6
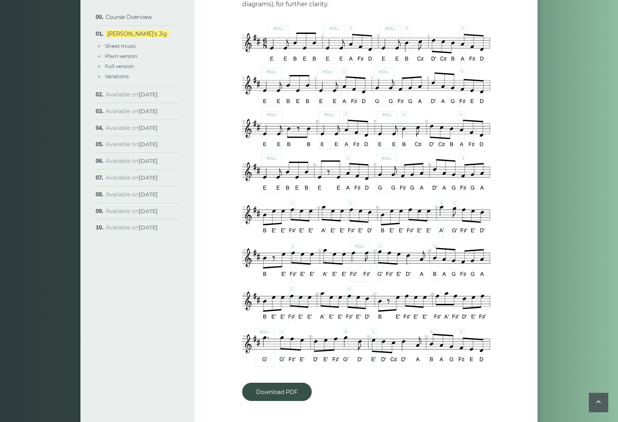
scroll to position [443, 0]
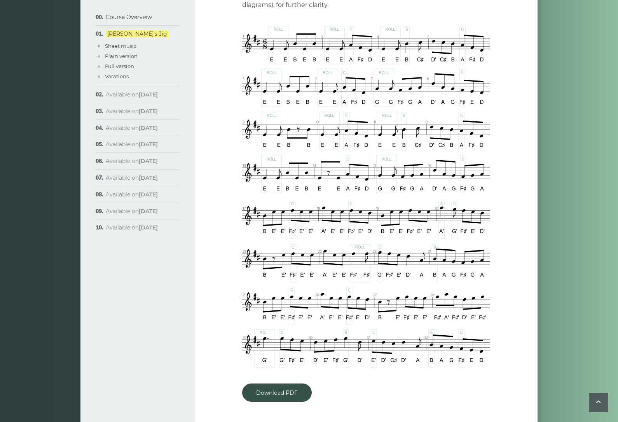
click at [108, 58] on link "Plain version" at bounding box center [121, 56] width 33 height 6
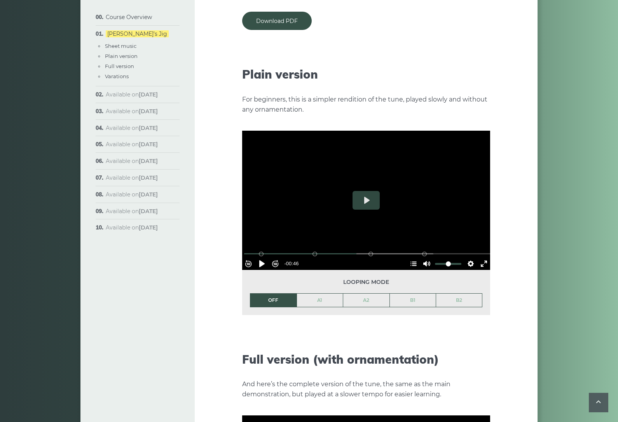
scroll to position [857, 0]
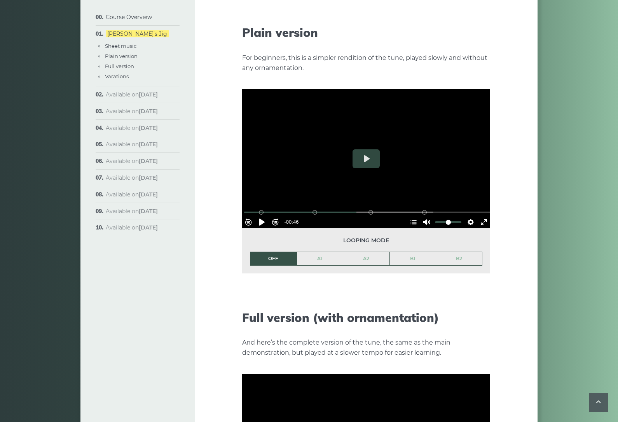
click at [107, 67] on link "Full version" at bounding box center [119, 66] width 29 height 6
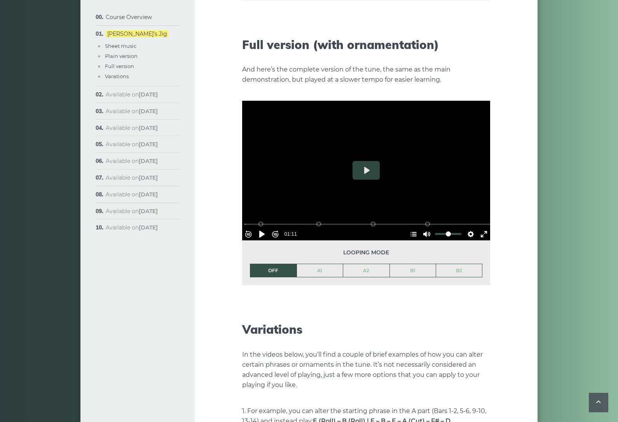
scroll to position [1141, 0]
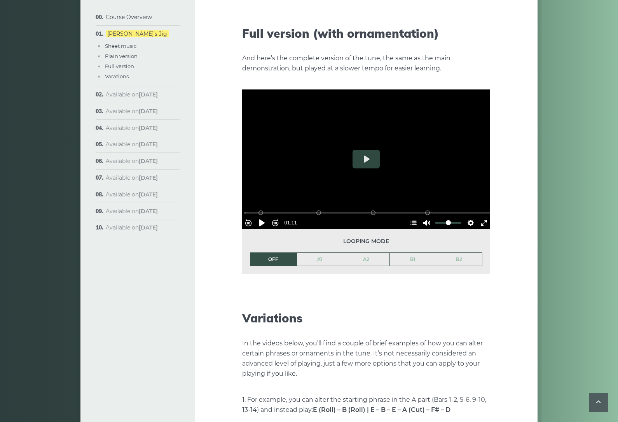
click at [110, 79] on link "Varations" at bounding box center [117, 76] width 24 height 6
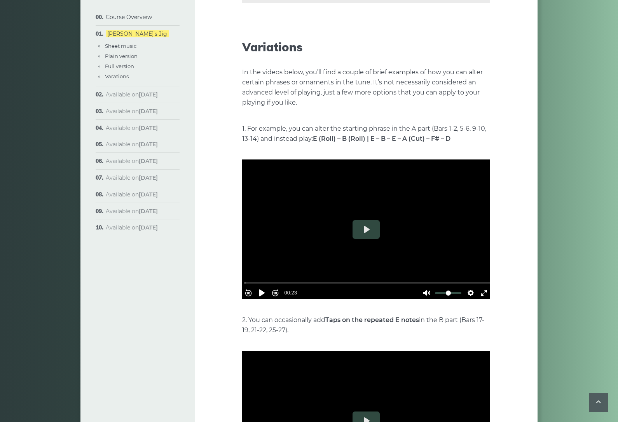
scroll to position [1425, 0]
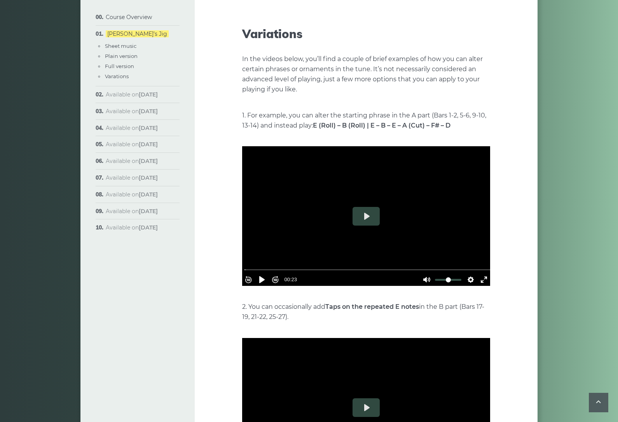
click at [109, 57] on link "Plain version" at bounding box center [121, 56] width 33 height 6
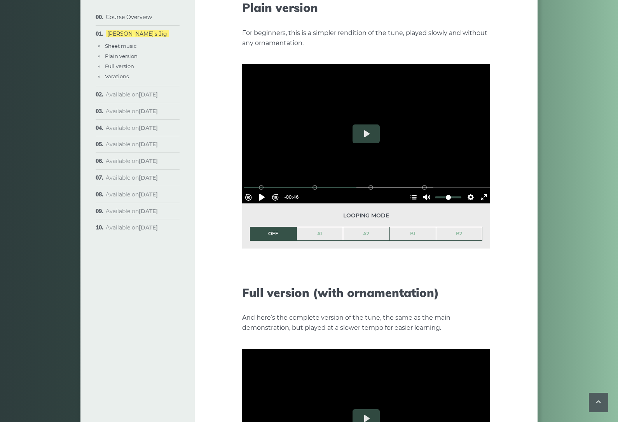
scroll to position [857, 0]
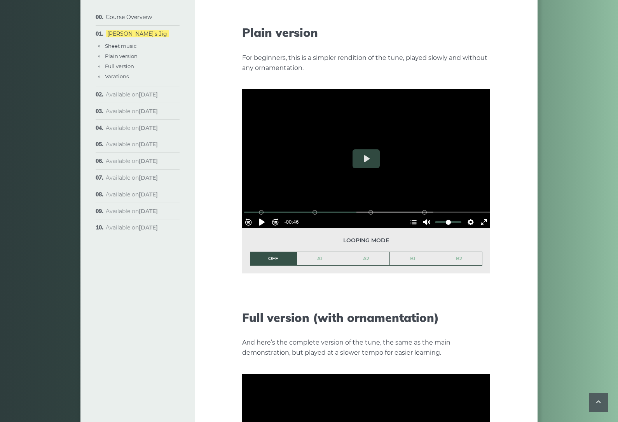
click at [323, 252] on link "A1" at bounding box center [320, 258] width 46 height 13
click at [468, 216] on button "Settings" at bounding box center [470, 222] width 12 height 12
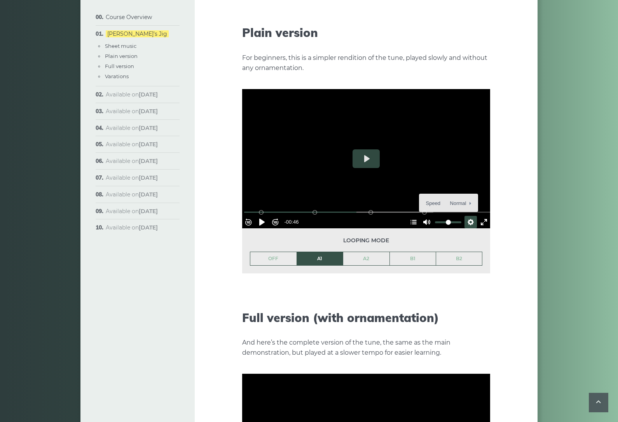
click at [466, 197] on button "Speed Normal" at bounding box center [449, 203] width 54 height 12
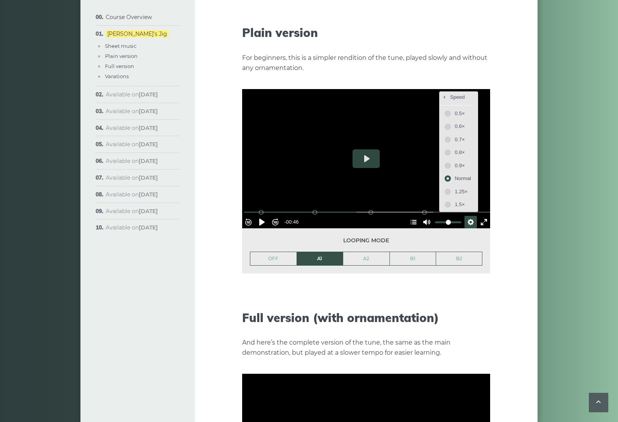
click at [447, 107] on button "0.5×" at bounding box center [458, 113] width 33 height 12
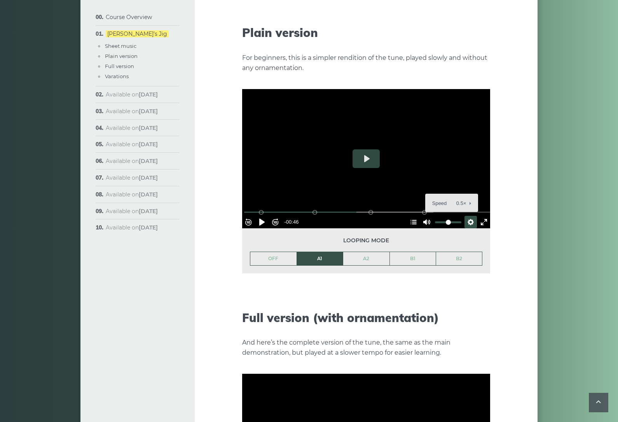
click at [265, 216] on button "Pause Play" at bounding box center [262, 222] width 12 height 12
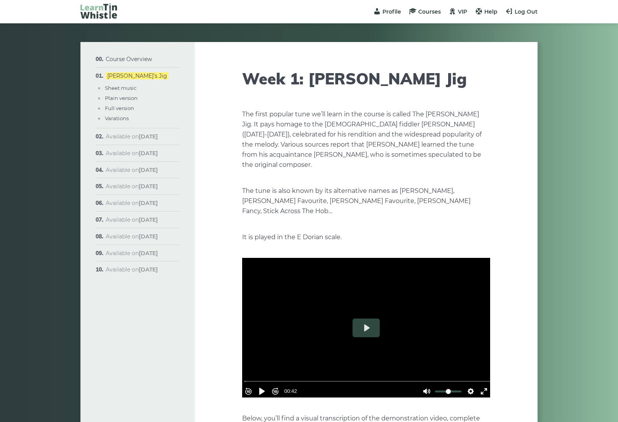
scroll to position [857, 0]
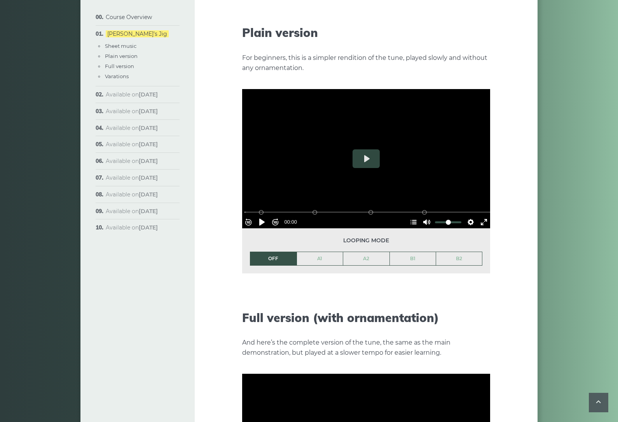
click at [136, 53] on link "Plain version" at bounding box center [121, 56] width 33 height 6
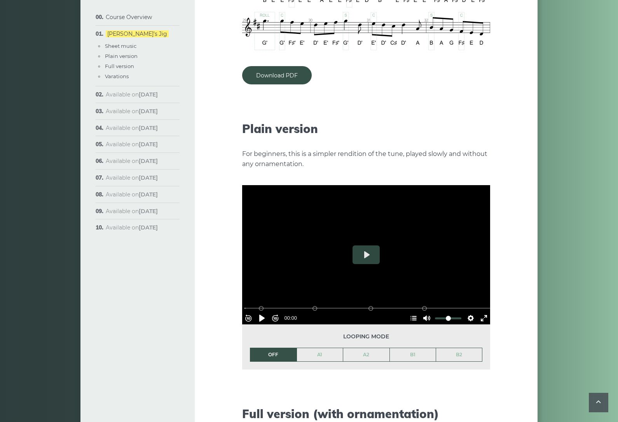
scroll to position [760, 0]
click at [468, 312] on button "Settings" at bounding box center [470, 318] width 12 height 12
click at [462, 293] on button "Speed Normal" at bounding box center [449, 299] width 54 height 12
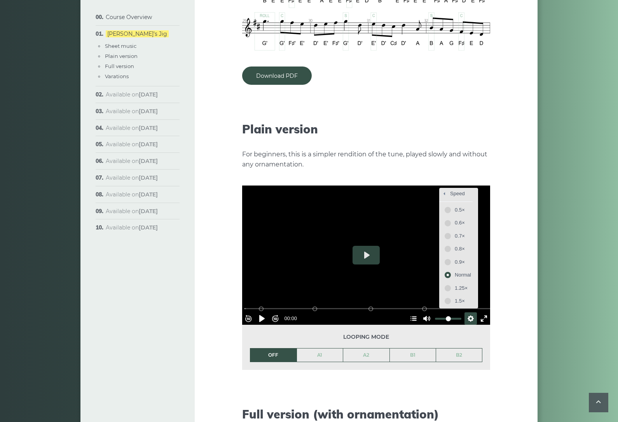
click at [455, 206] on span "0.5×" at bounding box center [463, 210] width 16 height 9
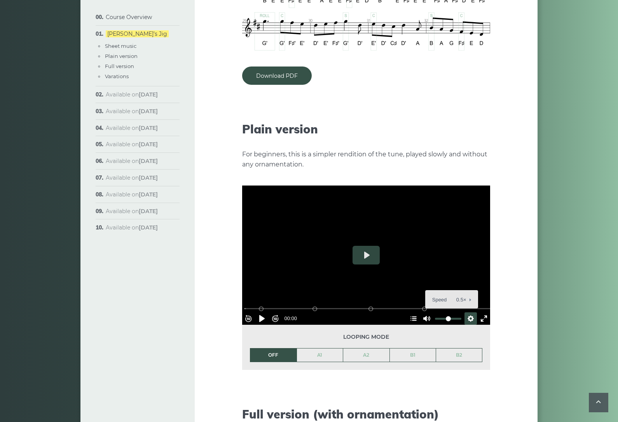
click at [329, 348] on link "A1" at bounding box center [320, 354] width 46 height 13
click at [485, 312] on button "Exit fullscreen Enter fullscreen" at bounding box center [484, 318] width 12 height 12
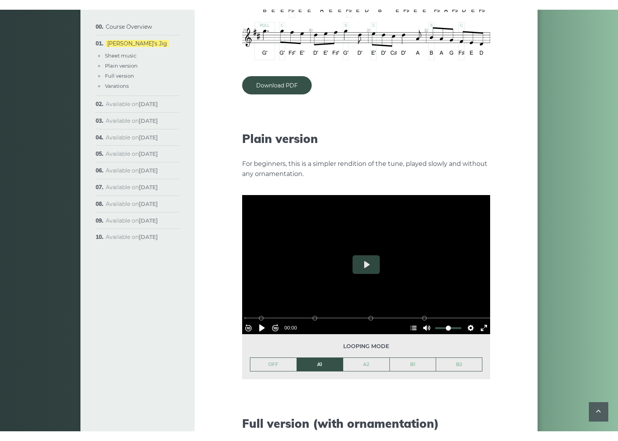
scroll to position [9, 0]
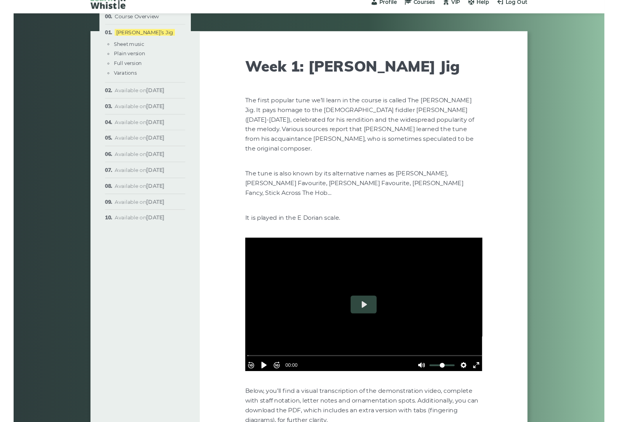
scroll to position [794, 0]
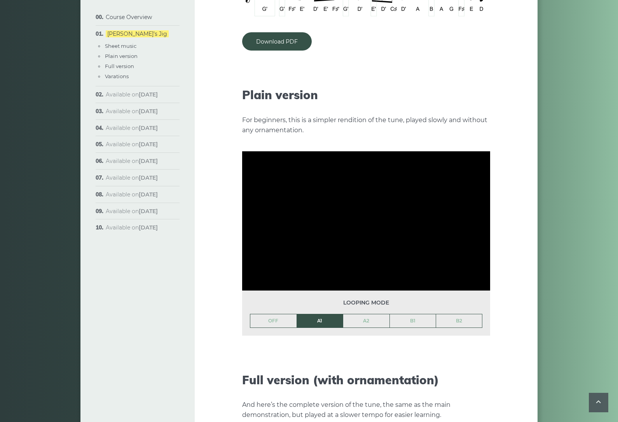
click at [370, 314] on link "A2" at bounding box center [366, 320] width 46 height 13
click at [329, 314] on link "A1" at bounding box center [320, 320] width 46 height 13
click at [378, 314] on link "A2" at bounding box center [366, 320] width 46 height 13
click at [275, 314] on link "OFF" at bounding box center [273, 320] width 46 height 13
type input "***"
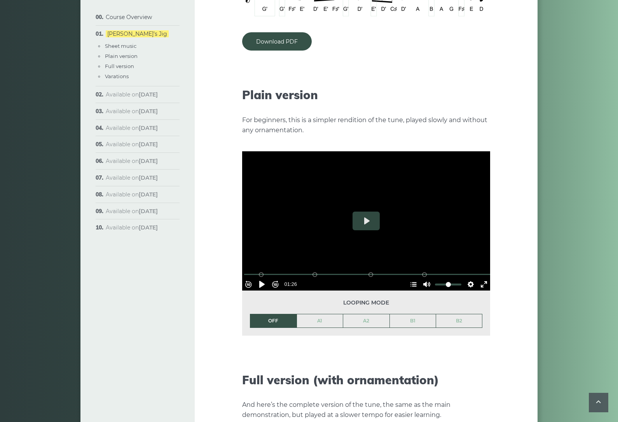
click at [601, 400] on icon at bounding box center [598, 402] width 9 height 10
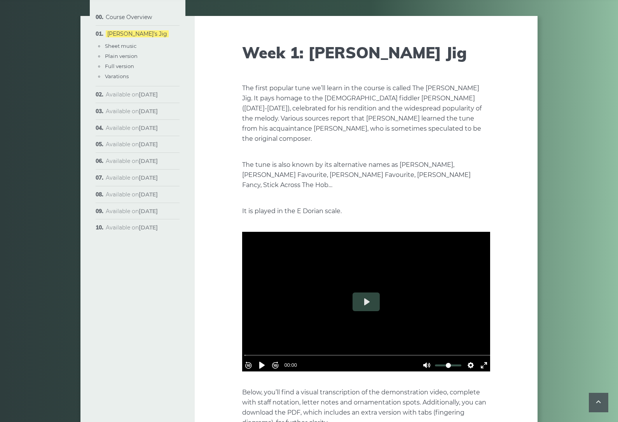
scroll to position [0, 0]
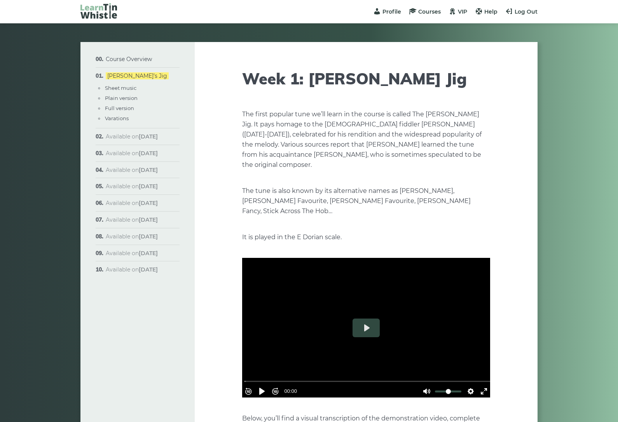
click at [525, 14] on span "Log Out" at bounding box center [526, 11] width 23 height 7
